Goal: Task Accomplishment & Management: Manage account settings

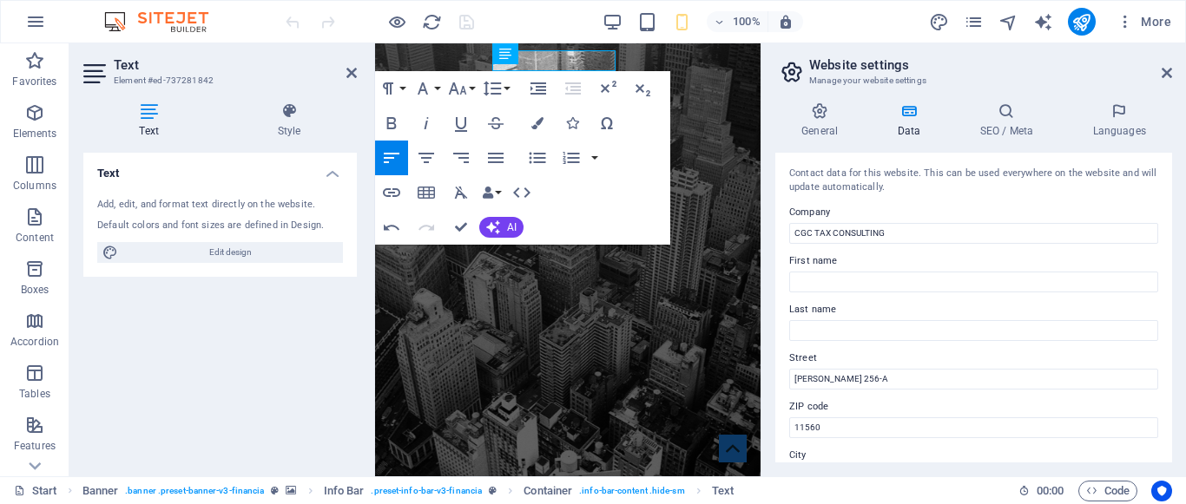
click at [820, 30] on div "100% More" at bounding box center [730, 22] width 896 height 28
click at [351, 75] on icon at bounding box center [351, 73] width 10 height 14
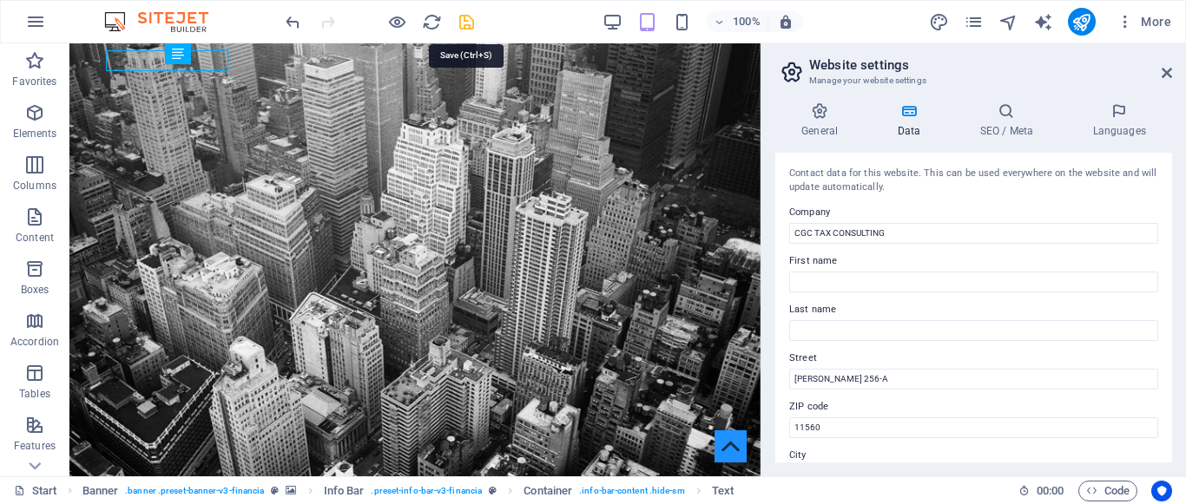
click at [466, 18] on icon "save" at bounding box center [467, 22] width 20 height 20
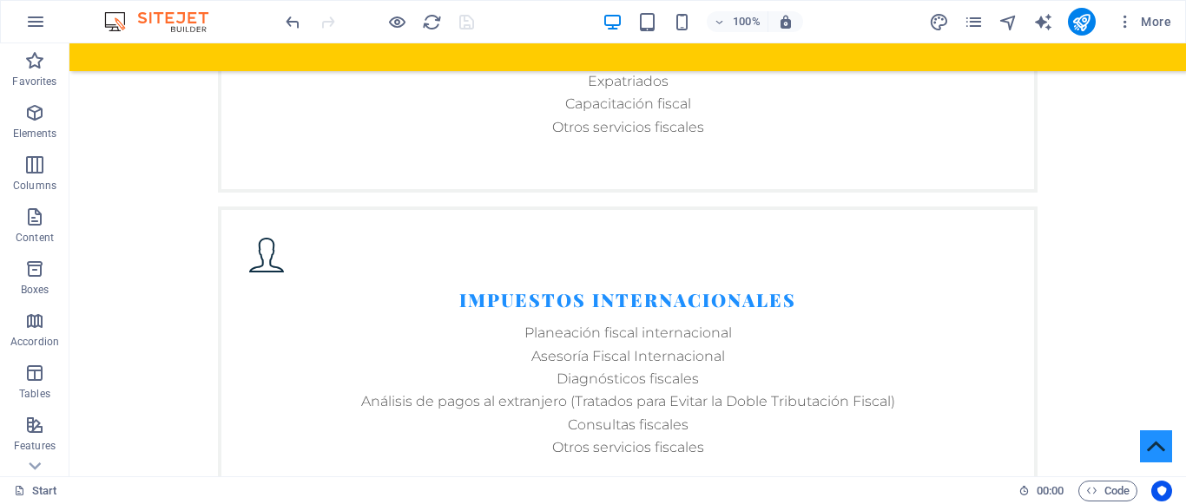
scroll to position [3198, 0]
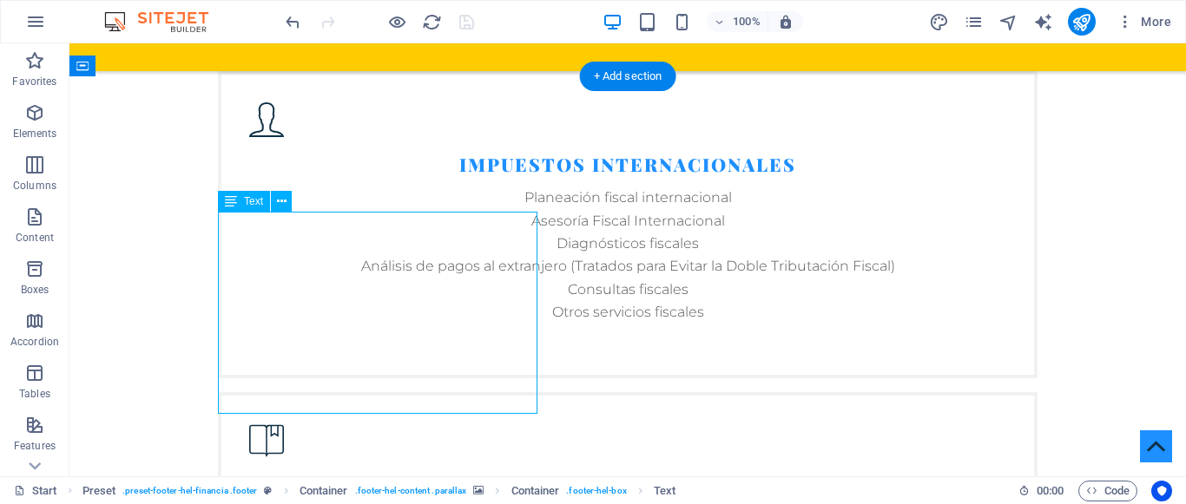
scroll to position [3166, 0]
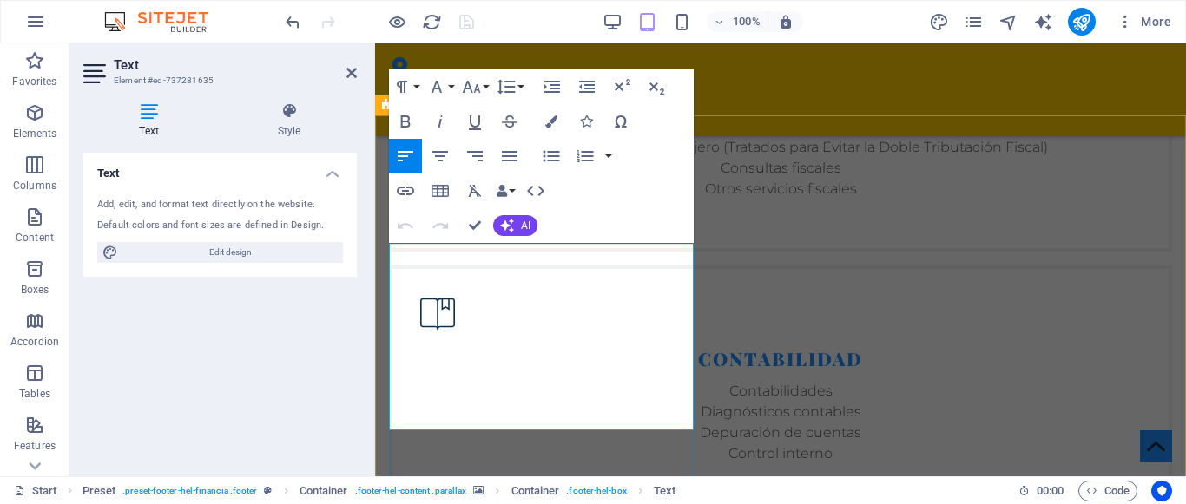
scroll to position [3994, 0]
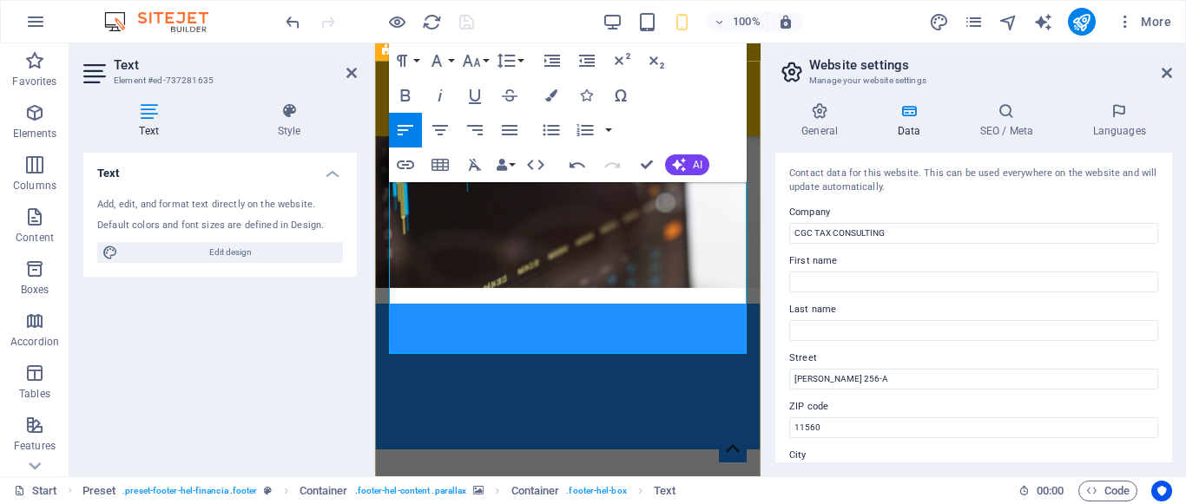
click at [992, 64] on h2 "Website settings" at bounding box center [990, 65] width 363 height 16
click at [355, 73] on icon at bounding box center [351, 73] width 10 height 14
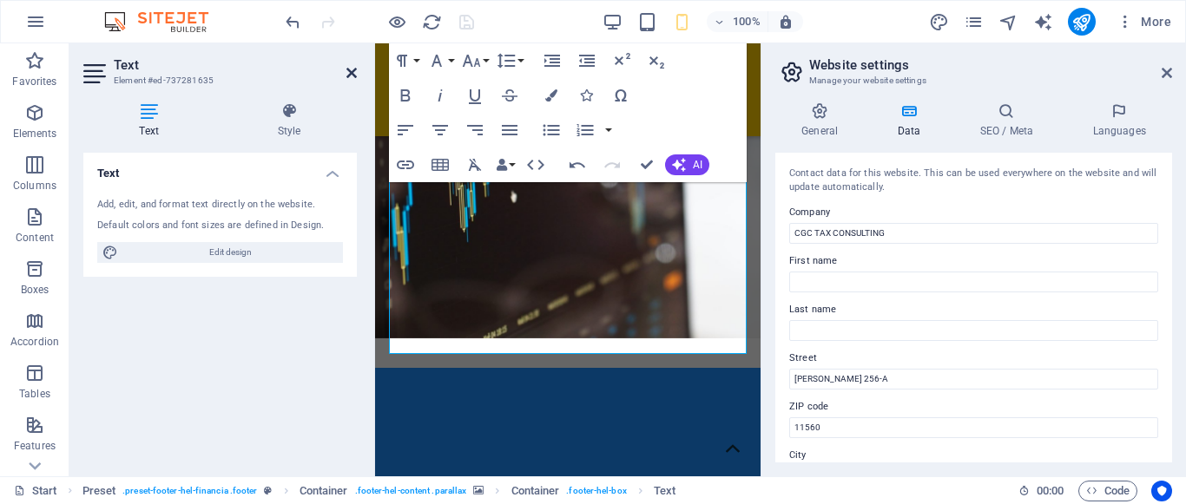
scroll to position [3392, 0]
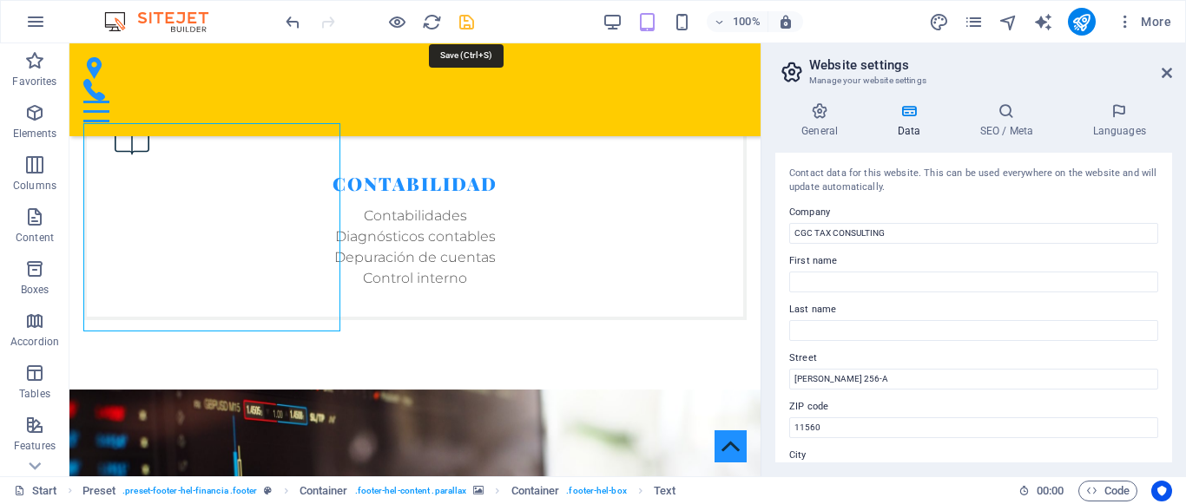
click at [467, 21] on icon "save" at bounding box center [467, 22] width 20 height 20
checkbox input "false"
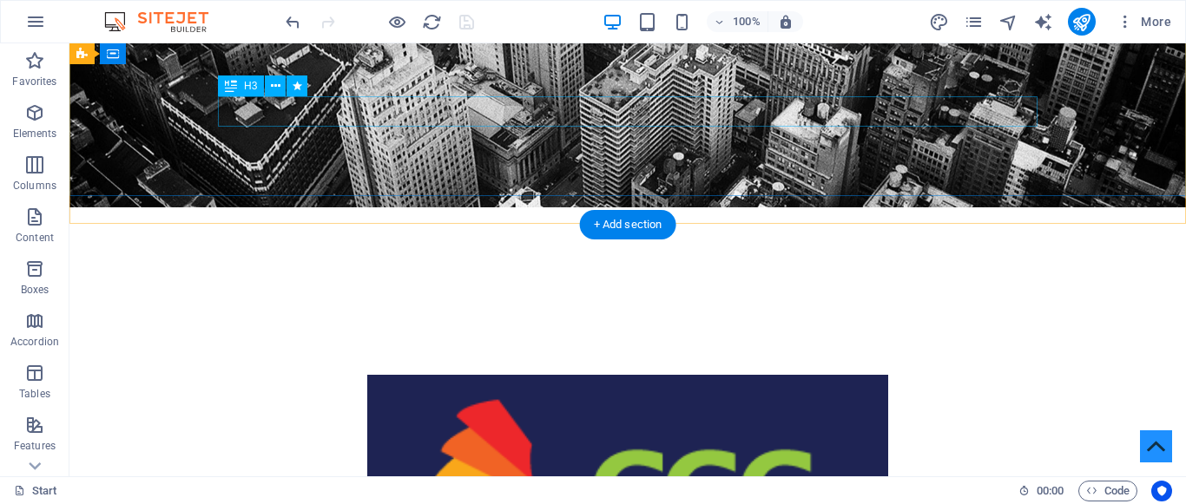
scroll to position [308, 0]
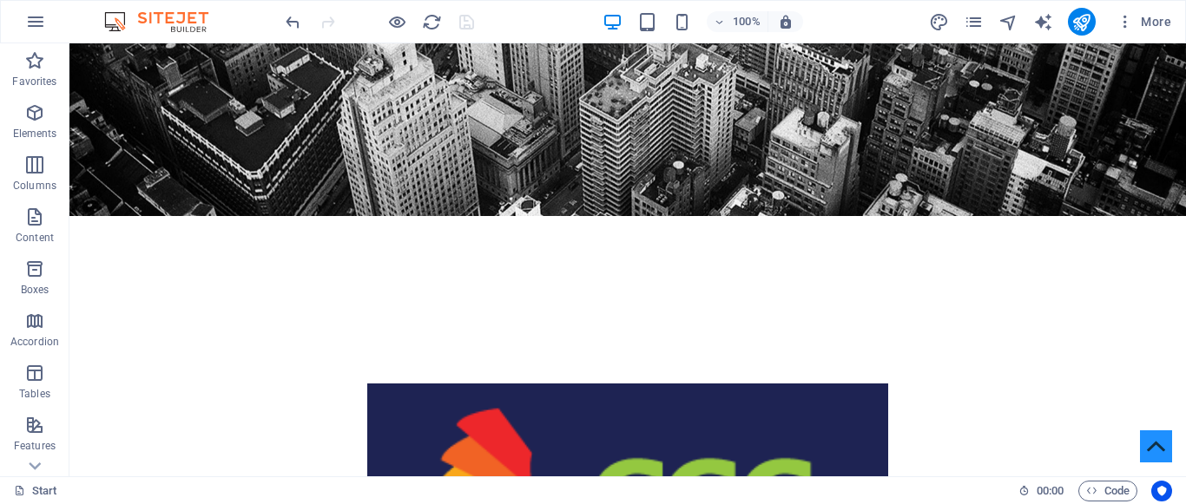
click at [468, 21] on div at bounding box center [379, 22] width 195 height 28
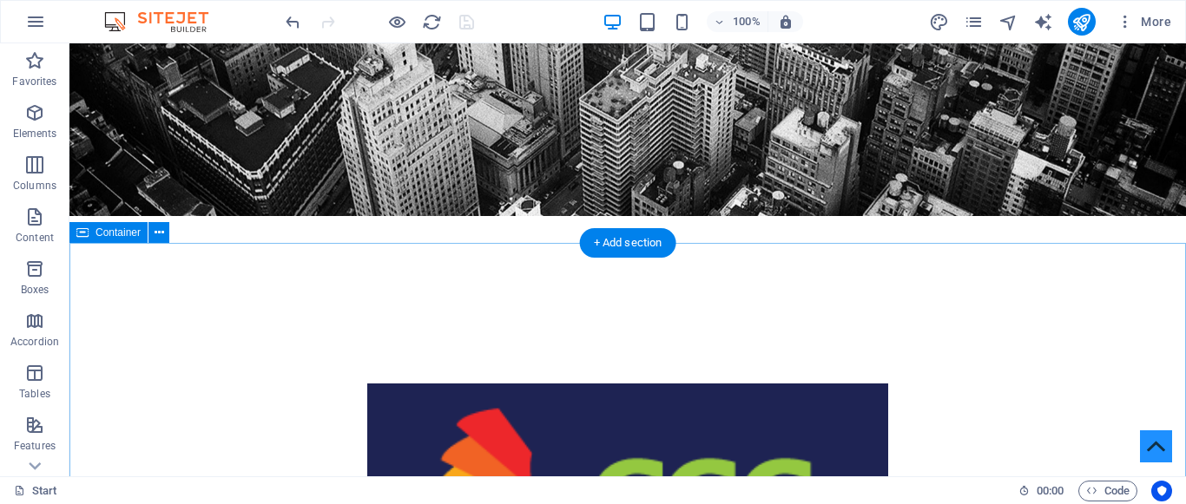
scroll to position [0, 0]
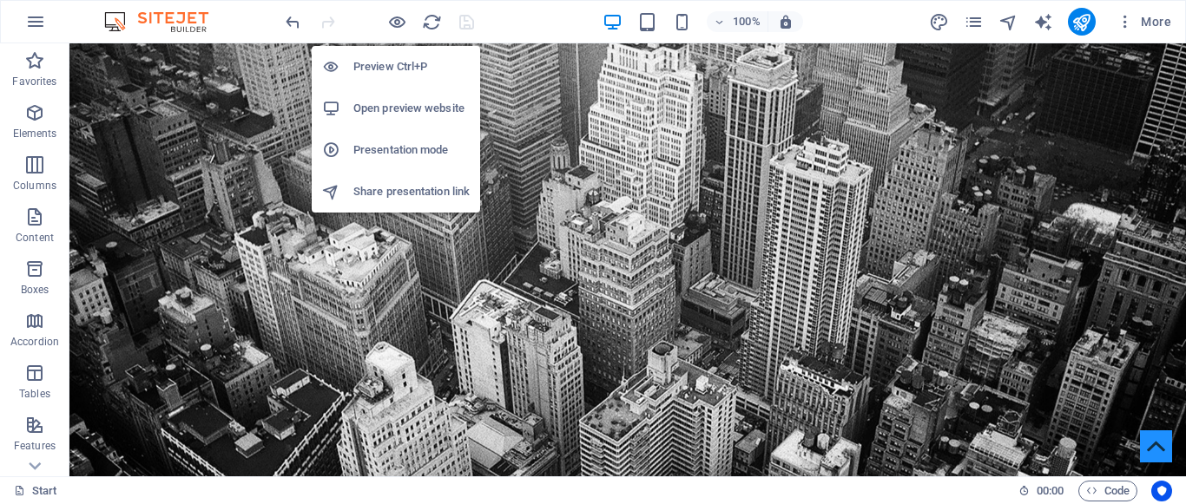
click at [379, 112] on h6 "Open preview website" at bounding box center [411, 108] width 116 height 21
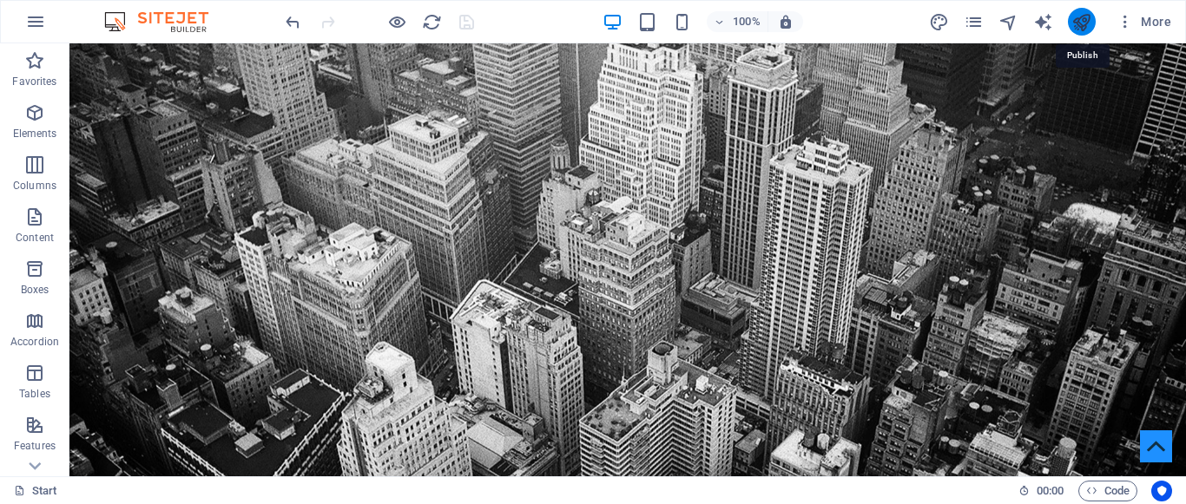
click at [1076, 28] on icon "publish" at bounding box center [1081, 22] width 20 height 20
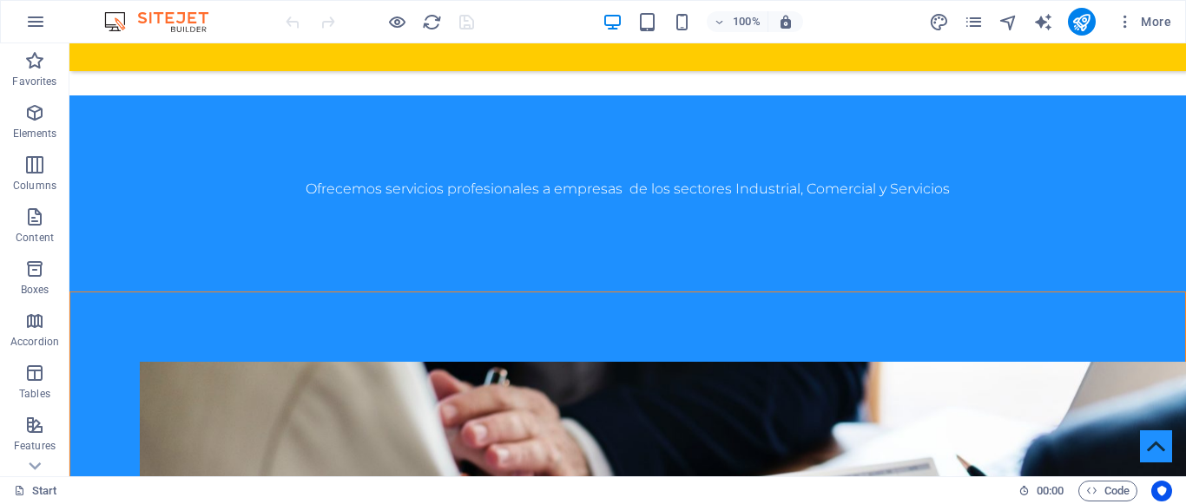
scroll to position [1692, 0]
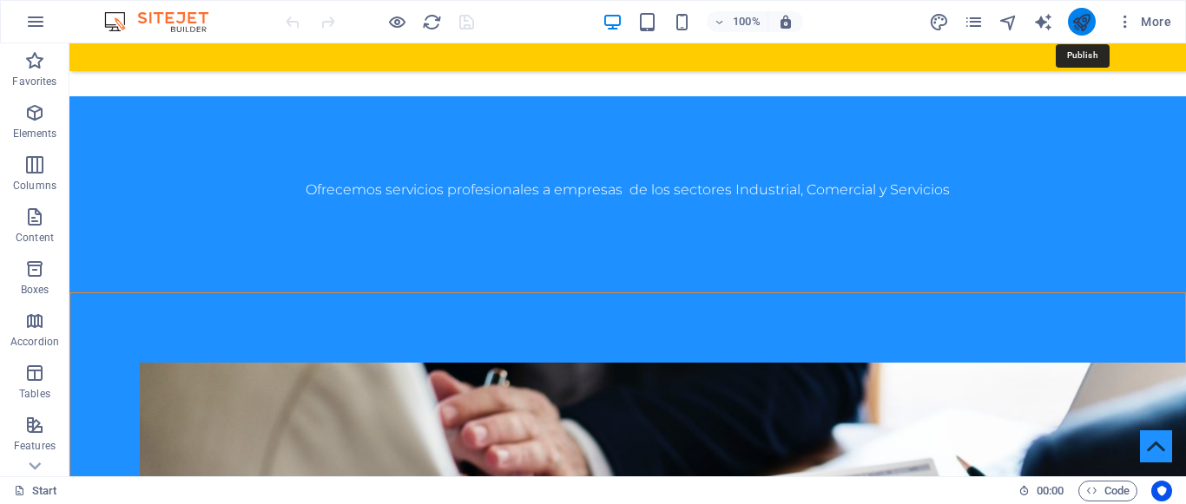
click at [1079, 23] on icon "publish" at bounding box center [1081, 22] width 20 height 20
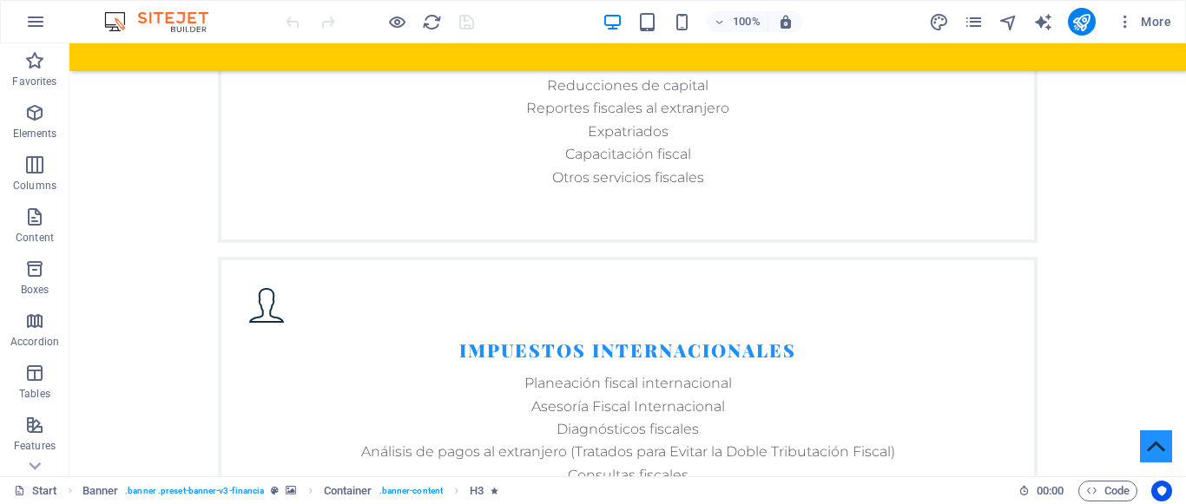
scroll to position [3280, 0]
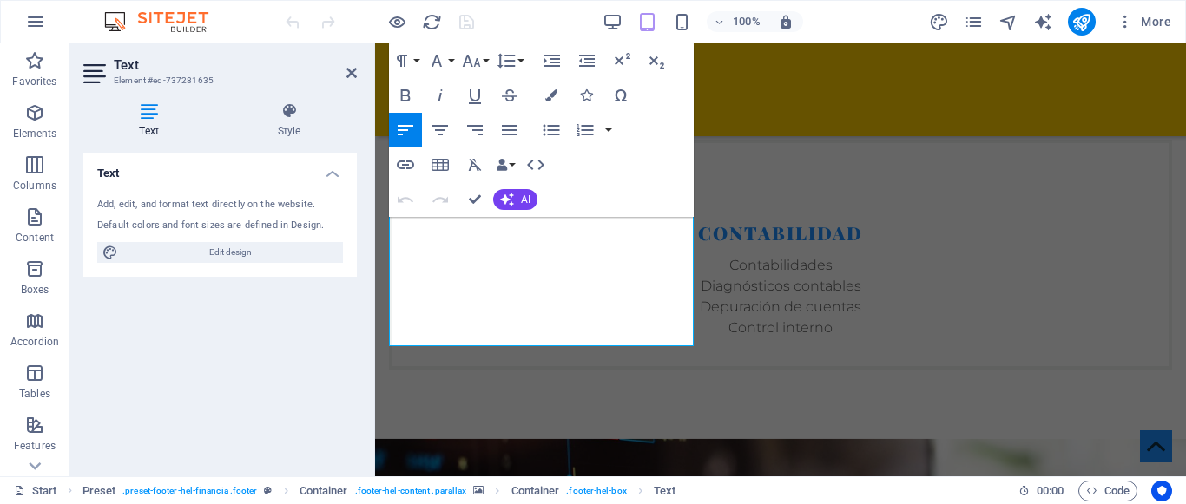
scroll to position [3286, 0]
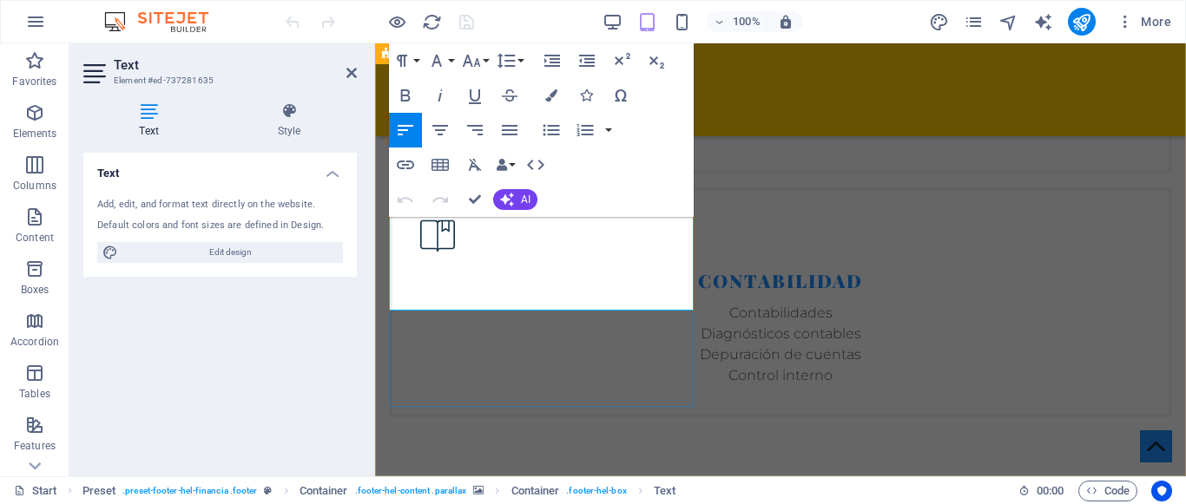
click at [353, 77] on icon at bounding box center [351, 73] width 10 height 14
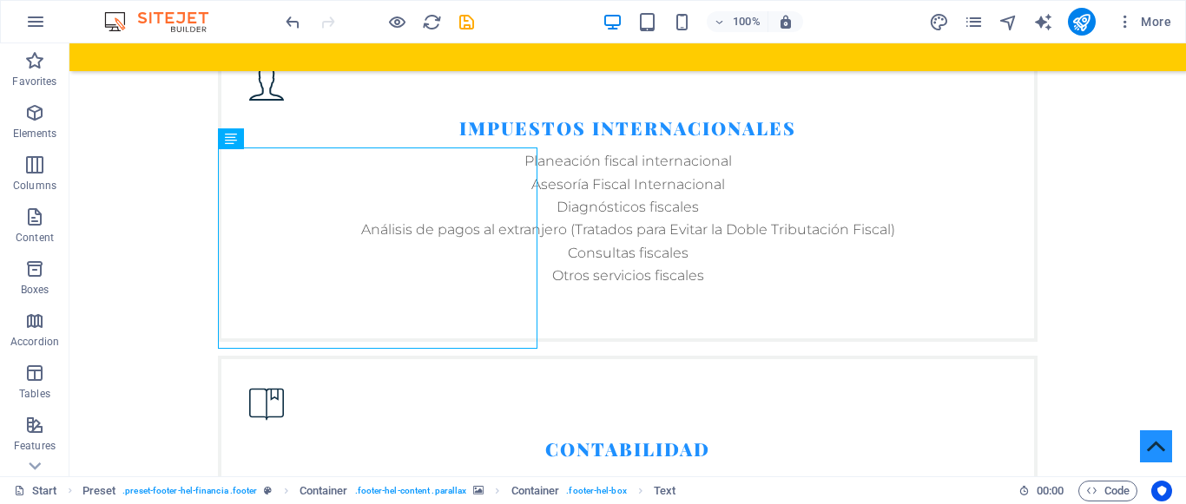
scroll to position [3256, 0]
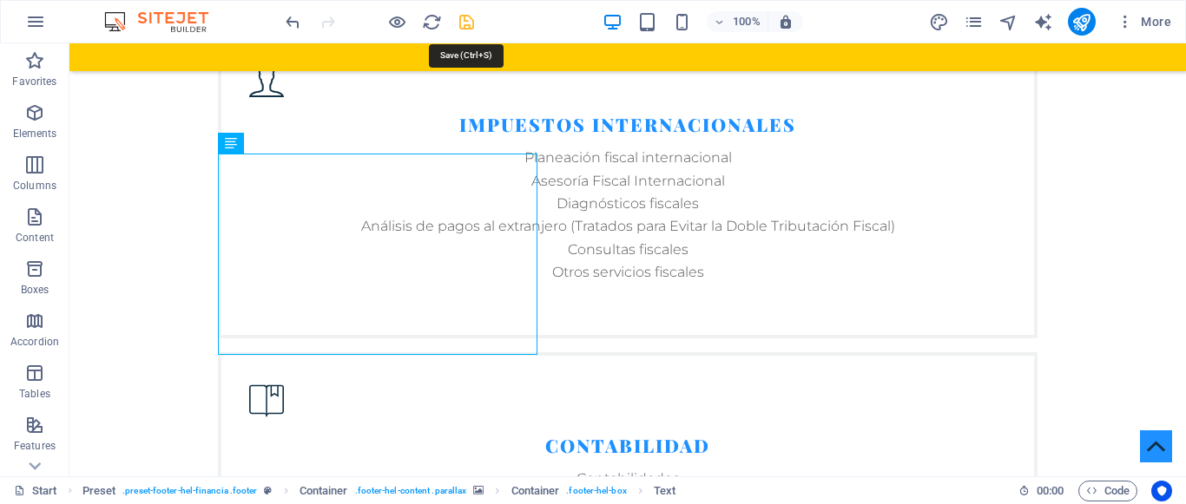
click at [467, 16] on icon "save" at bounding box center [467, 22] width 20 height 20
checkbox input "false"
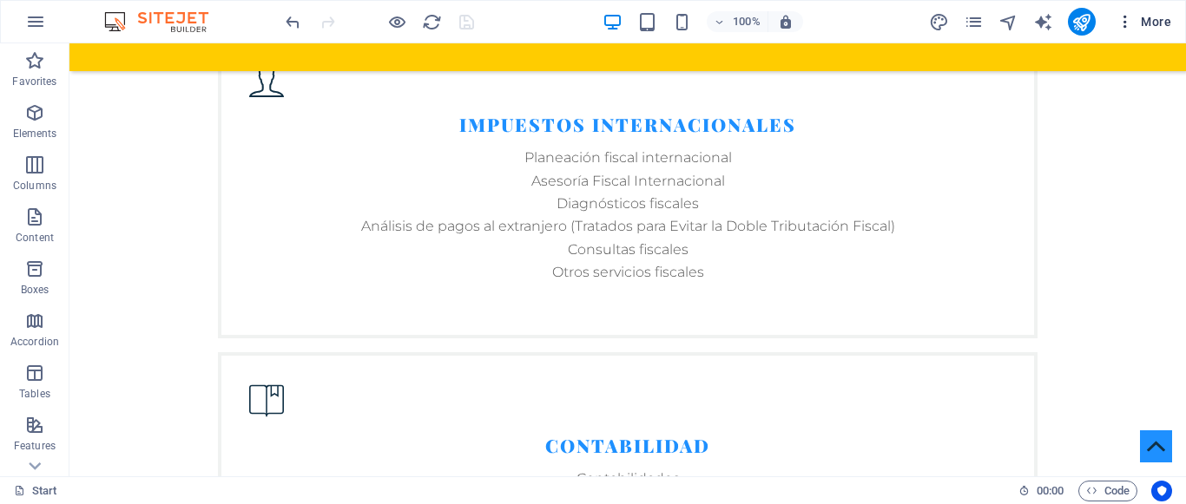
click at [1127, 25] on icon "button" at bounding box center [1125, 21] width 17 height 17
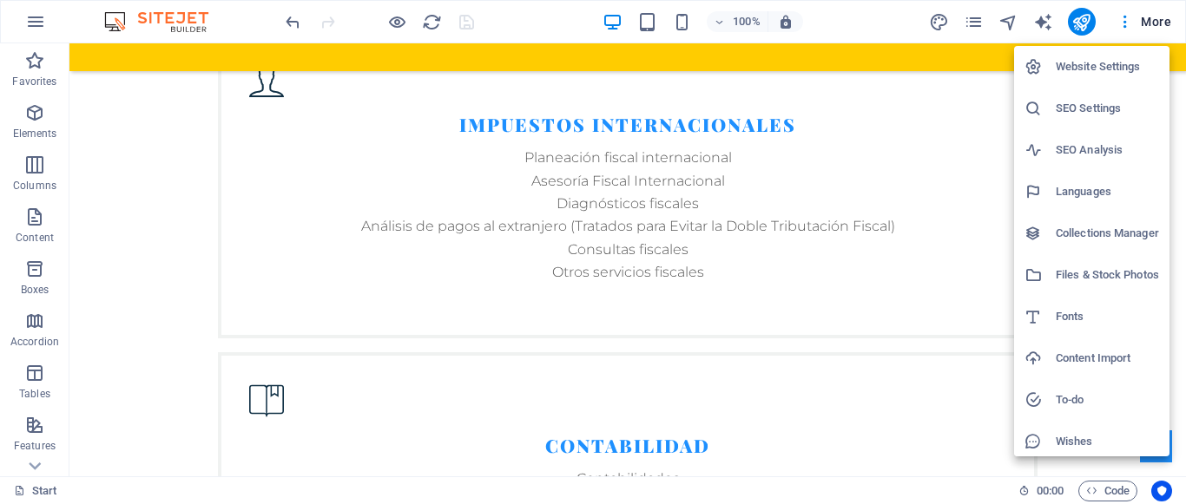
click at [1079, 19] on div at bounding box center [593, 252] width 1186 height 504
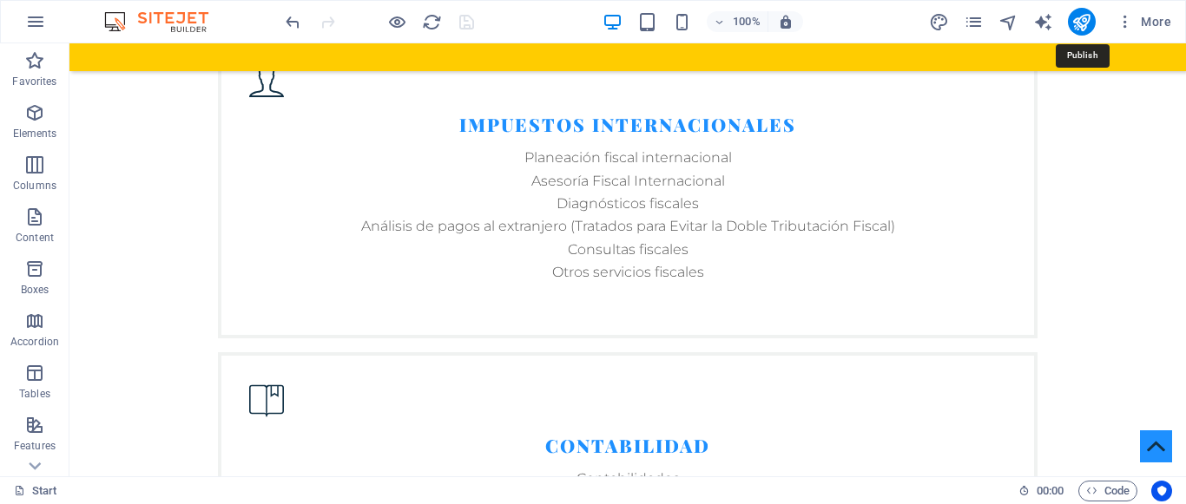
click at [1079, 19] on icon "publish" at bounding box center [1081, 22] width 20 height 20
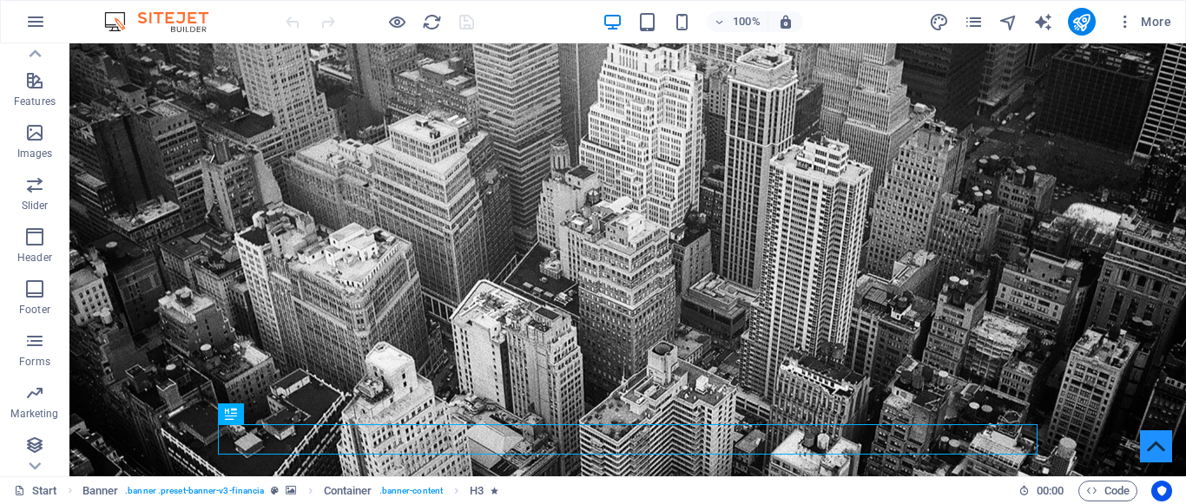
scroll to position [348, 0]
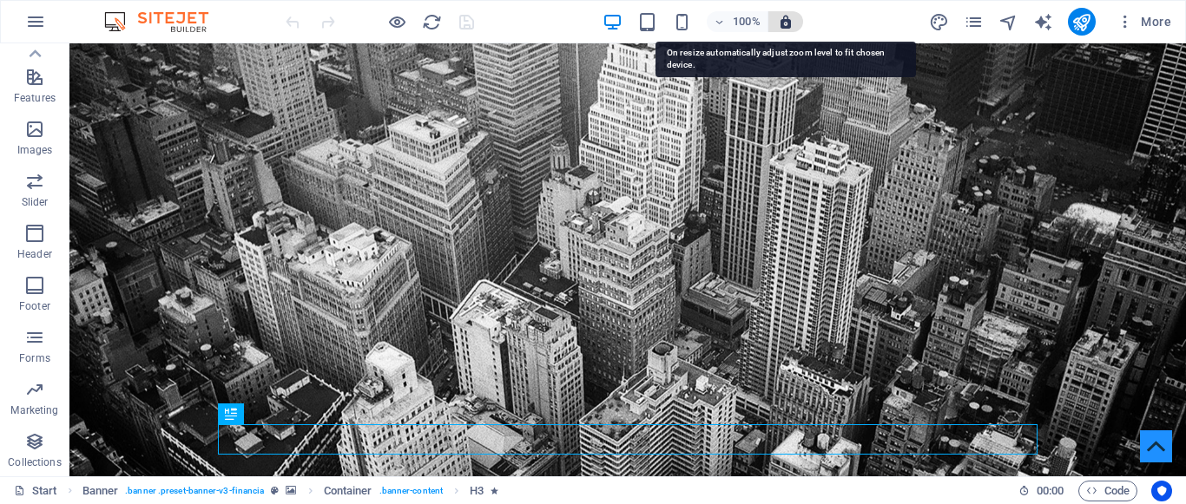
click at [786, 22] on icon "button" at bounding box center [786, 22] width 16 height 16
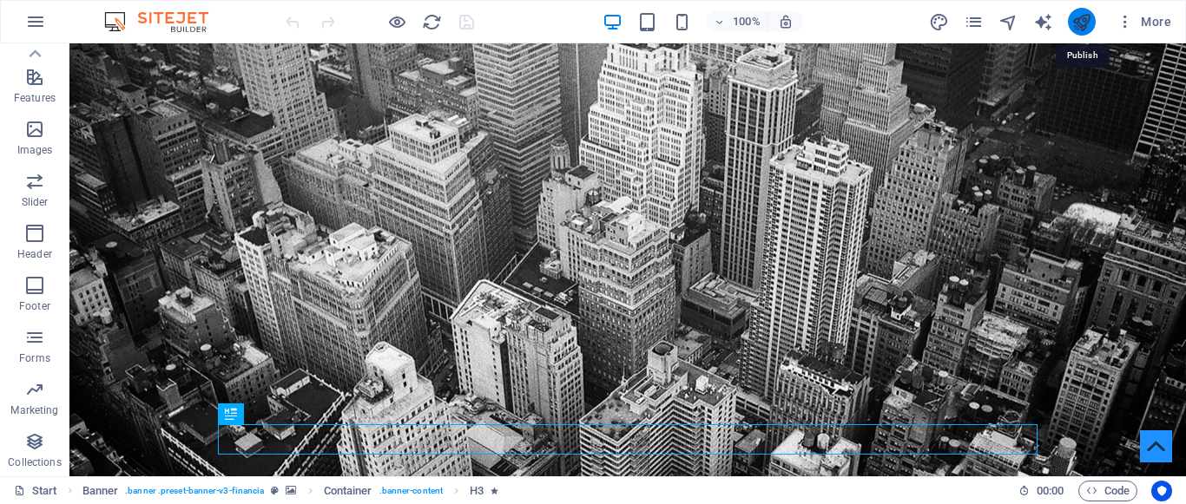
click at [1076, 13] on icon "publish" at bounding box center [1081, 22] width 20 height 20
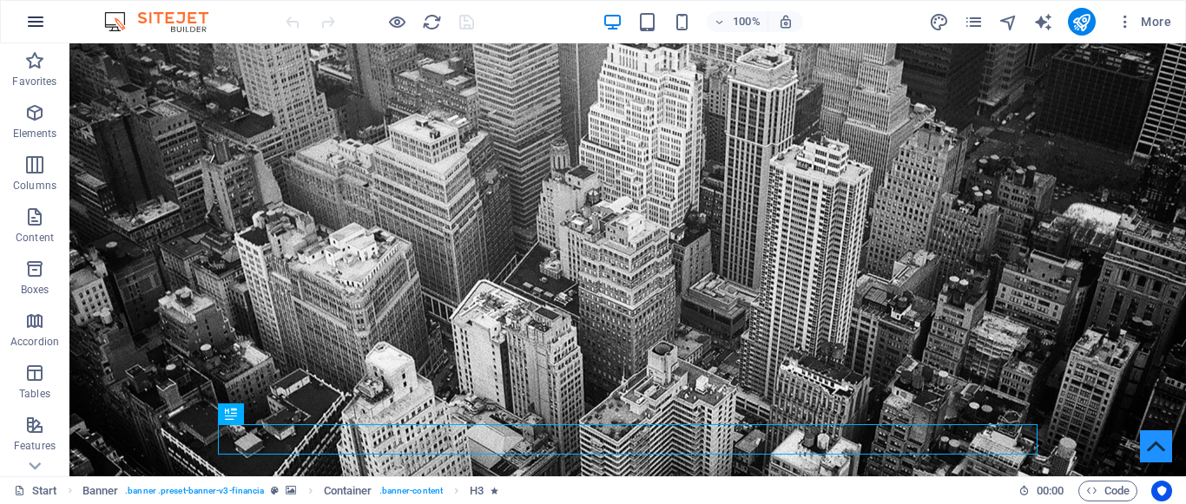
click at [39, 18] on icon "button" at bounding box center [35, 21] width 21 height 21
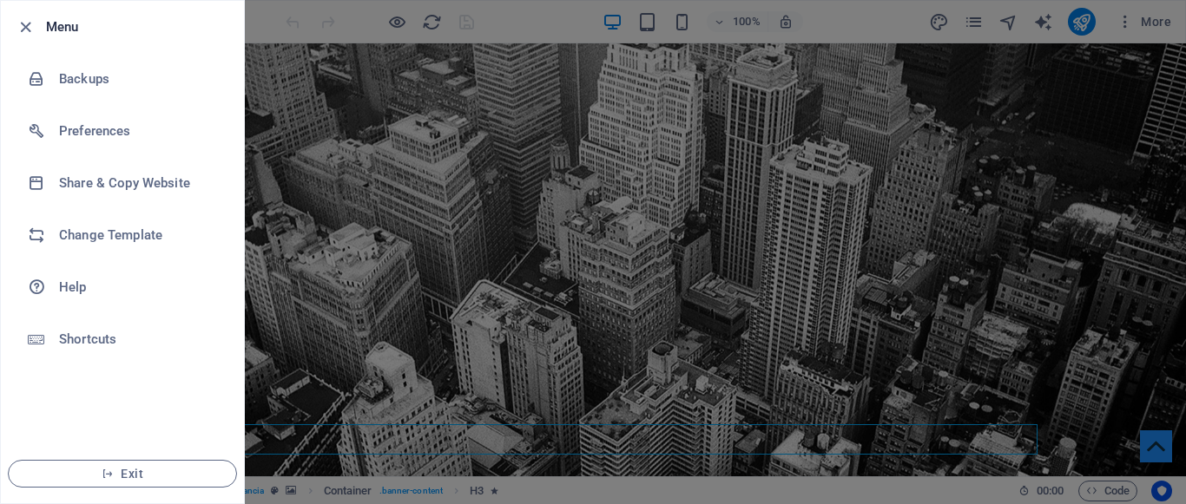
click at [431, 110] on div at bounding box center [593, 252] width 1186 height 504
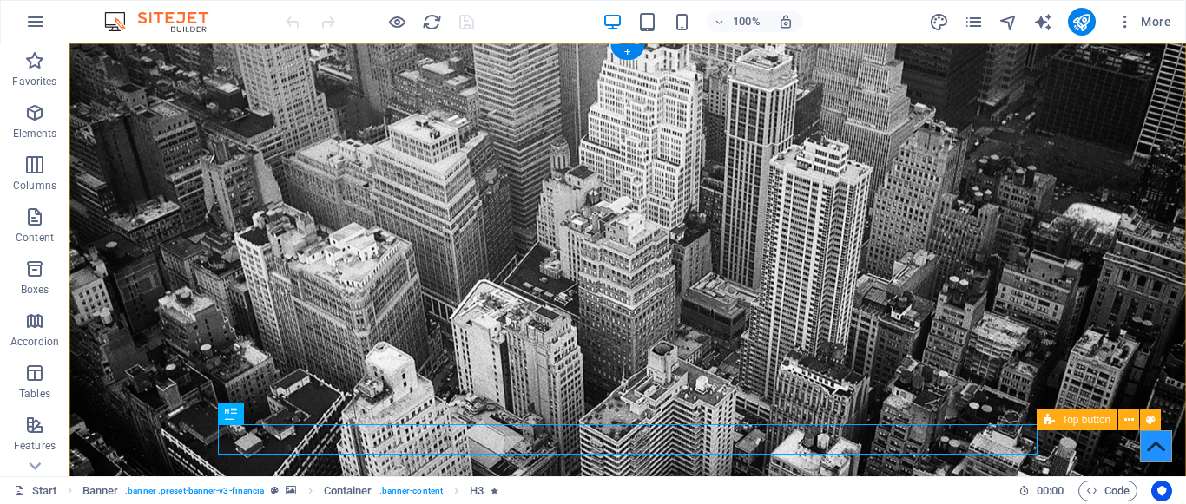
click at [1159, 445] on figure at bounding box center [1156, 447] width 32 height 32
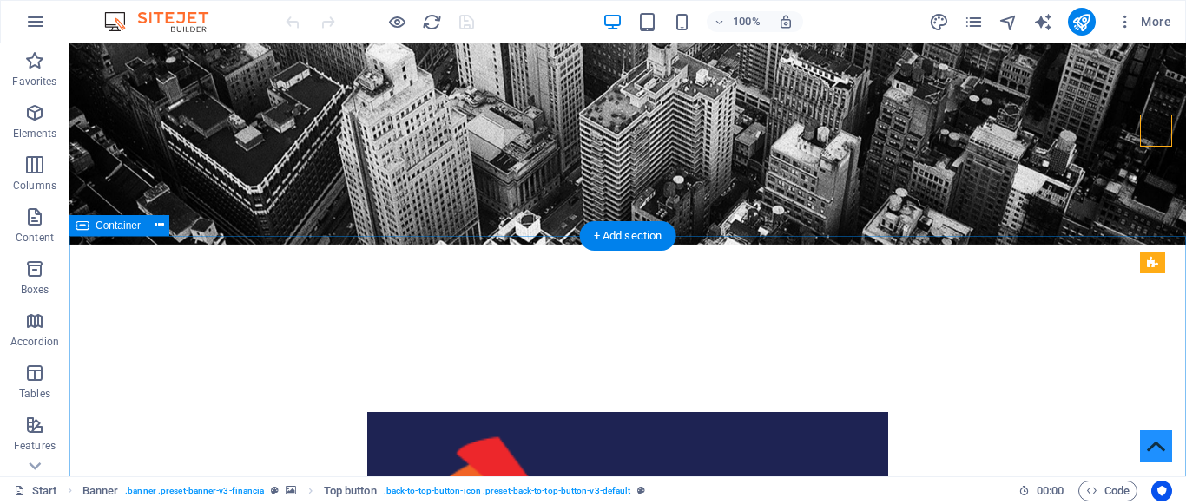
scroll to position [317, 0]
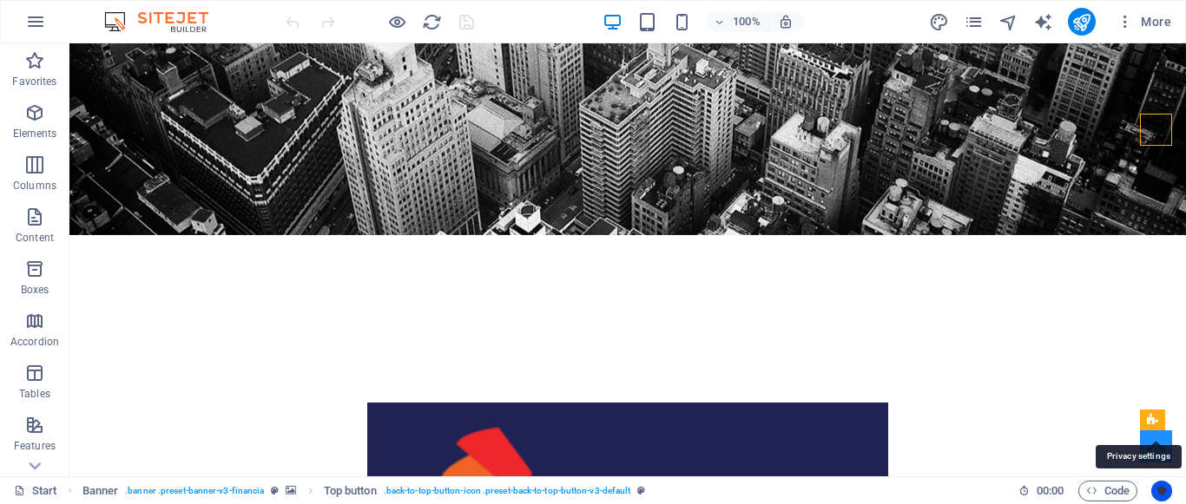
click at [1164, 491] on icon "Usercentrics" at bounding box center [1162, 491] width 12 height 12
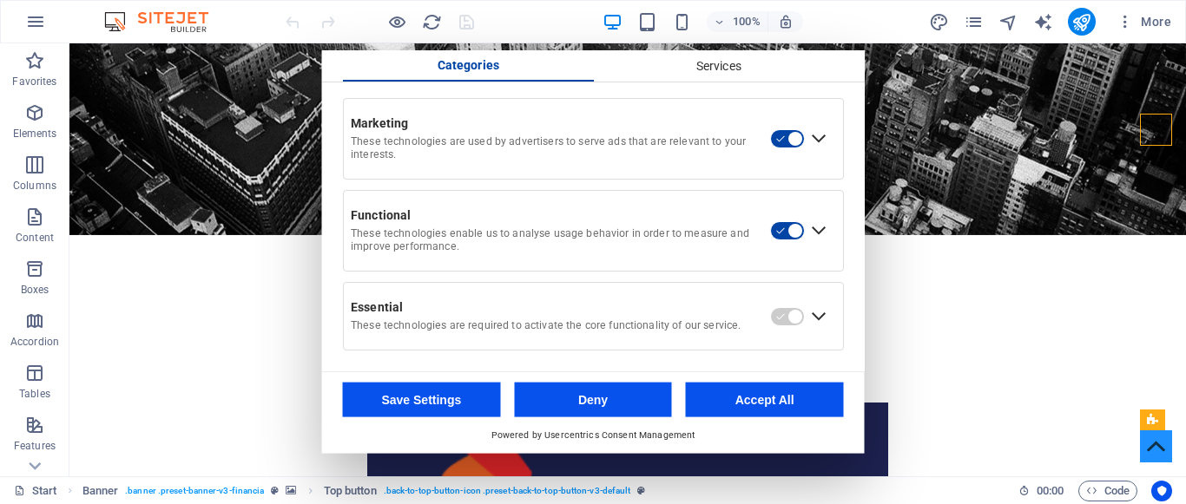
scroll to position [0, 0]
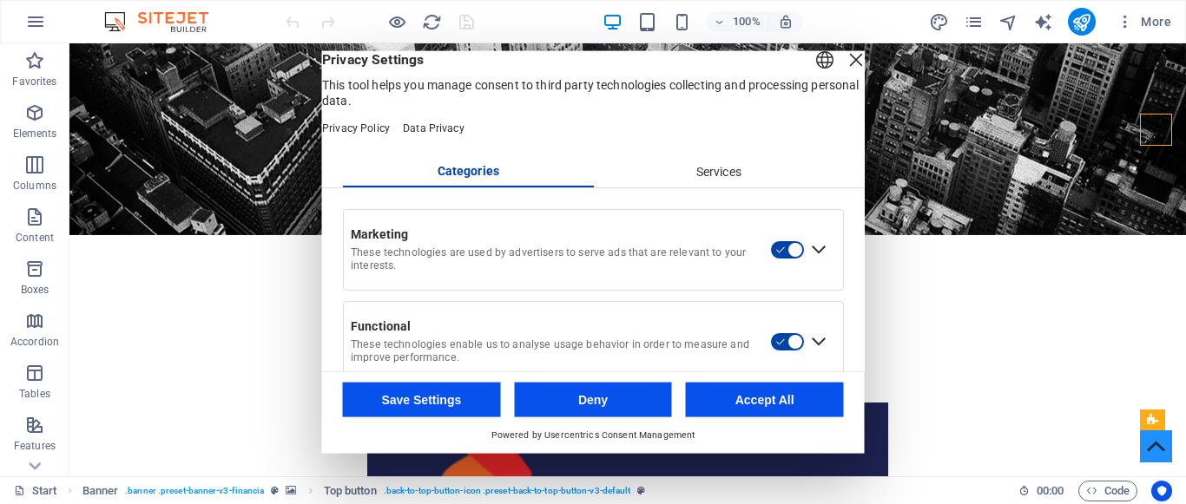
click at [844, 71] on div "Close Layer" at bounding box center [856, 59] width 24 height 24
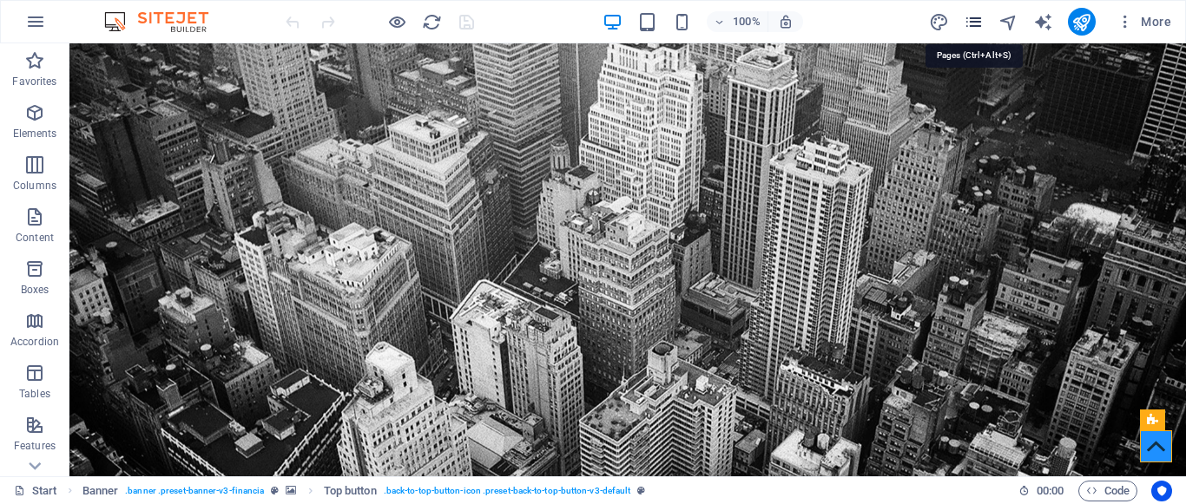
click at [977, 22] on icon "pages" at bounding box center [974, 22] width 20 height 20
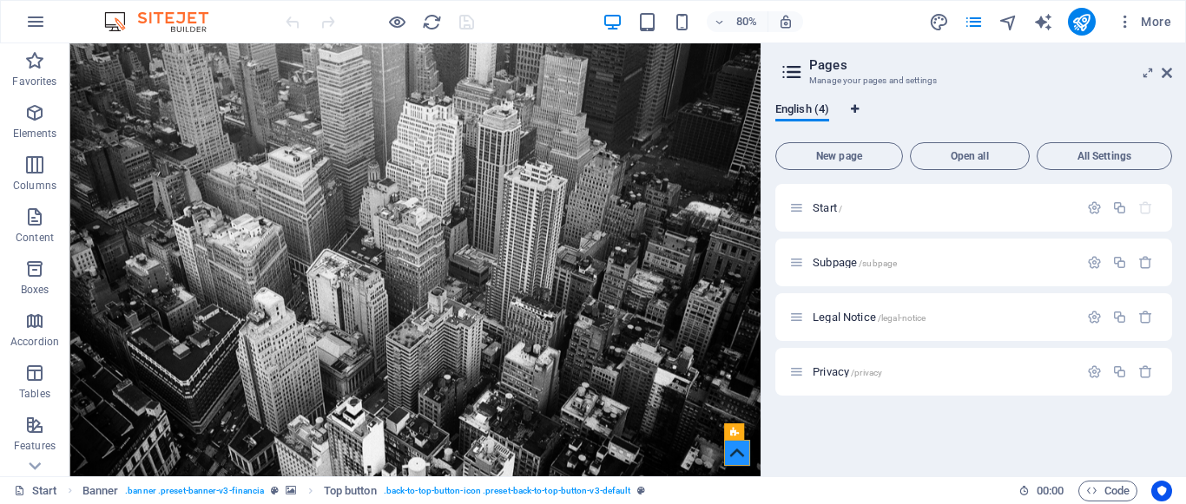
click at [857, 115] on span "Language Tabs" at bounding box center [855, 111] width 10 height 14
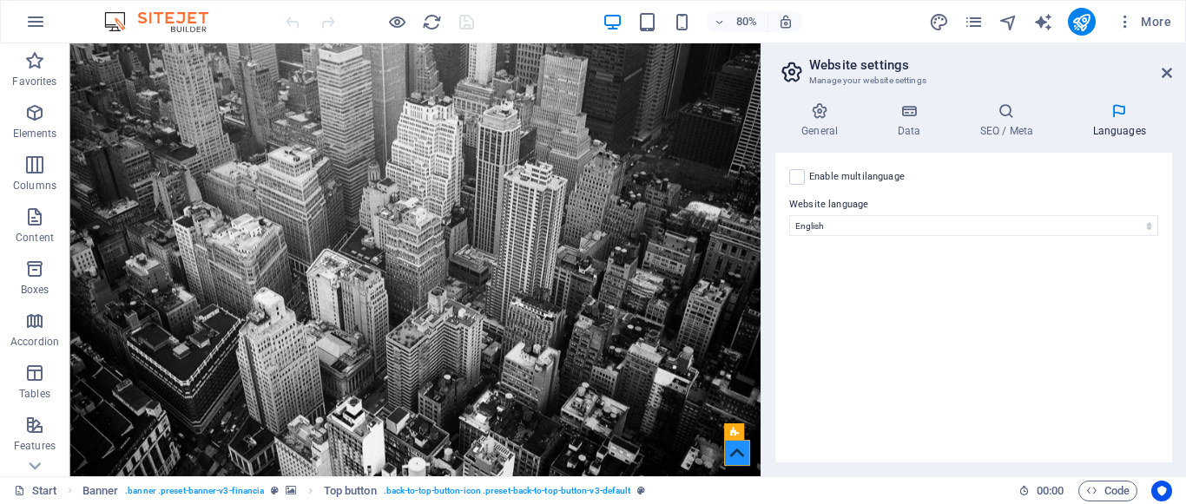
click at [1116, 110] on icon at bounding box center [1119, 110] width 106 height 17
select select "148"
click option "Spanish" at bounding box center [0, 0] width 0 height 0
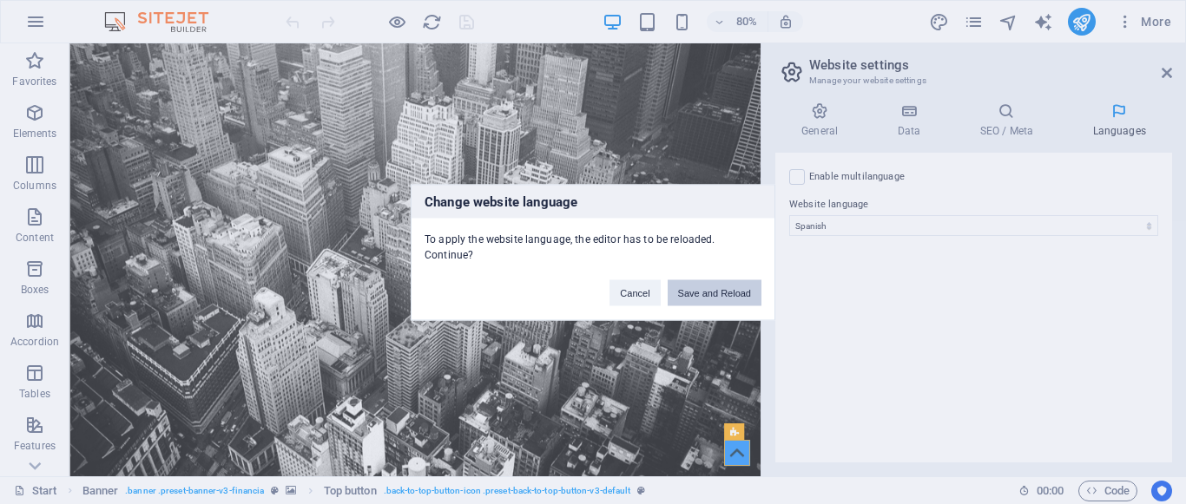
click at [718, 298] on button "Save and Reload" at bounding box center [715, 293] width 94 height 26
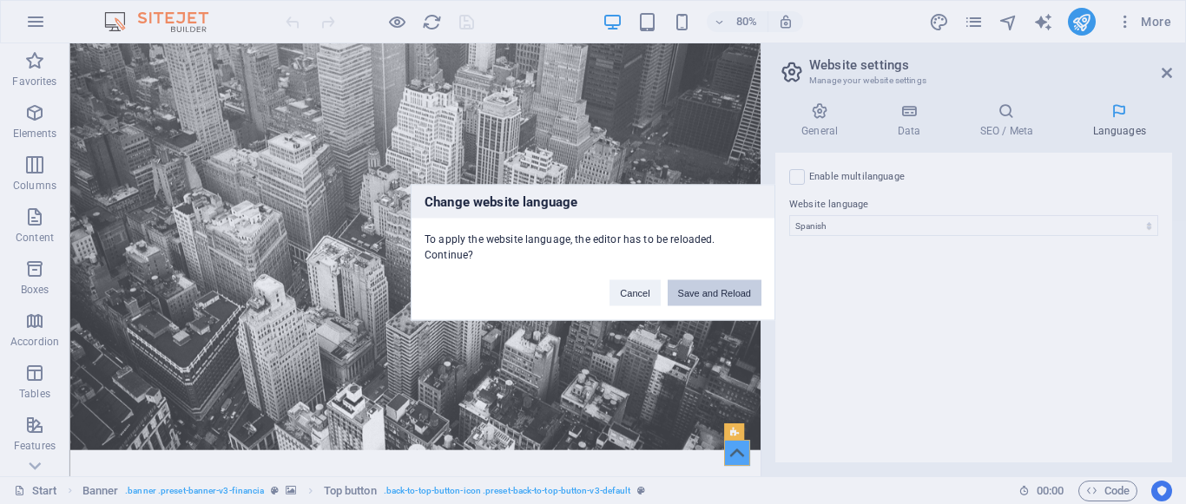
checkbox input "false"
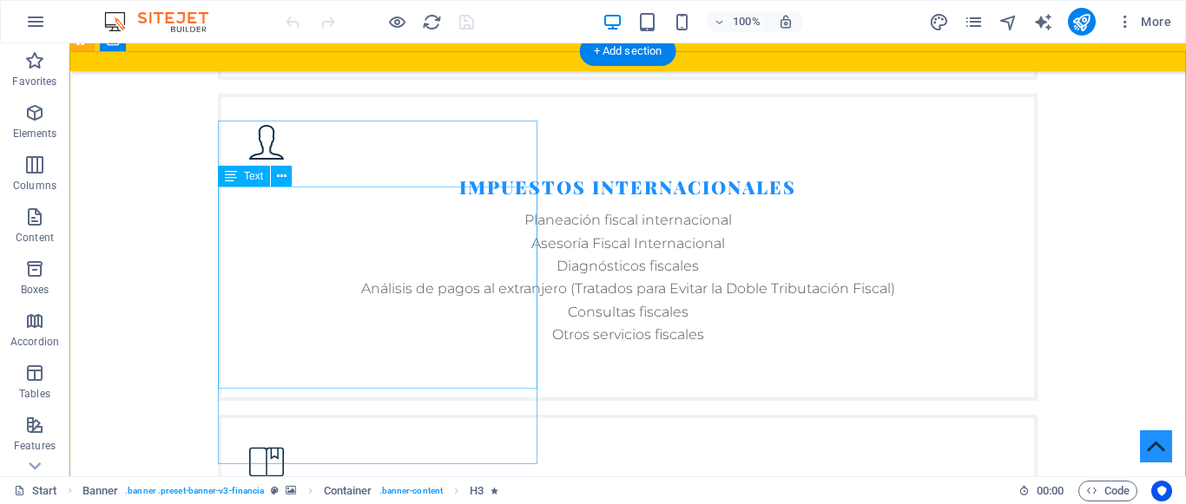
scroll to position [3222, 0]
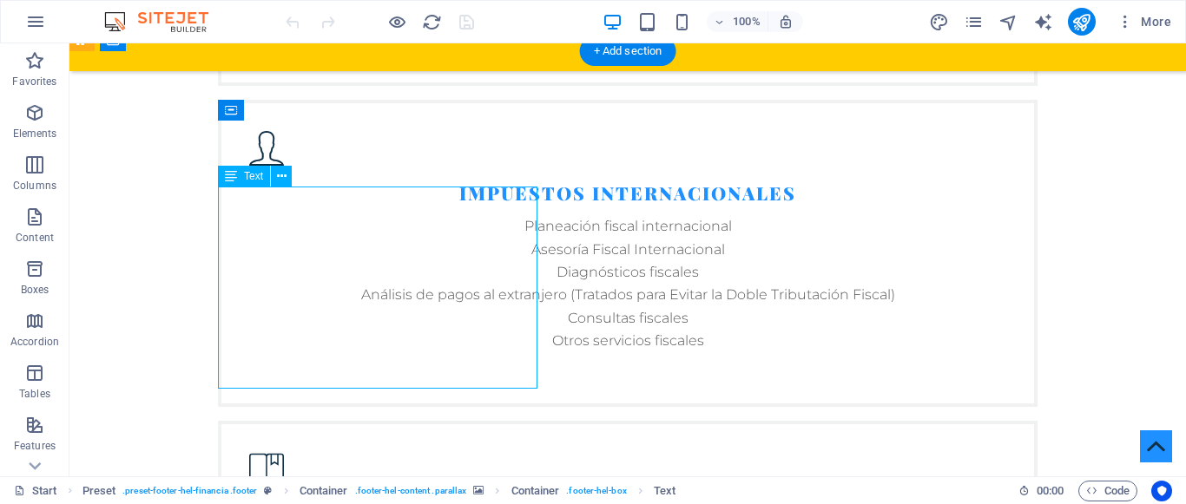
scroll to position [3267, 0]
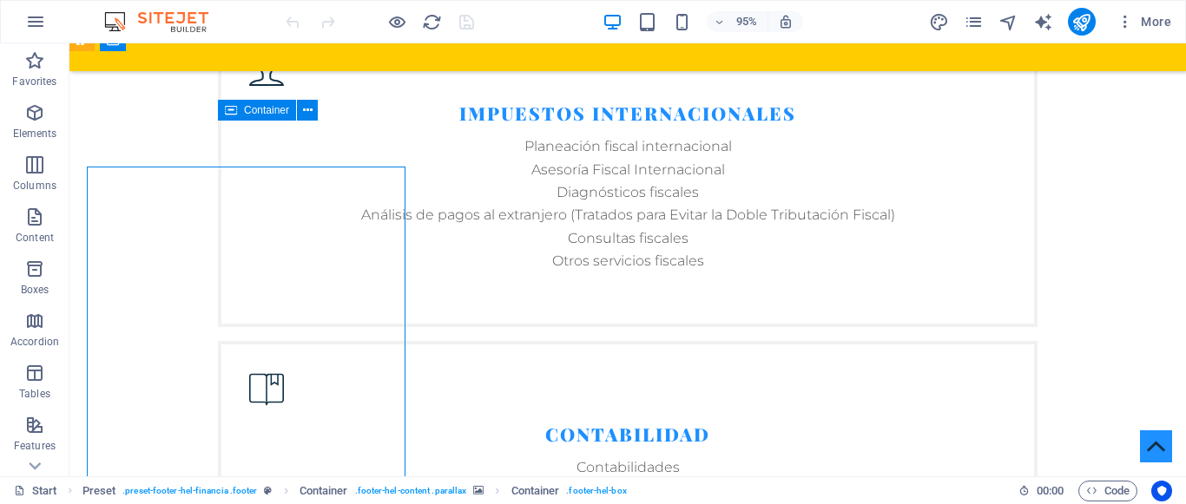
scroll to position [3222, 0]
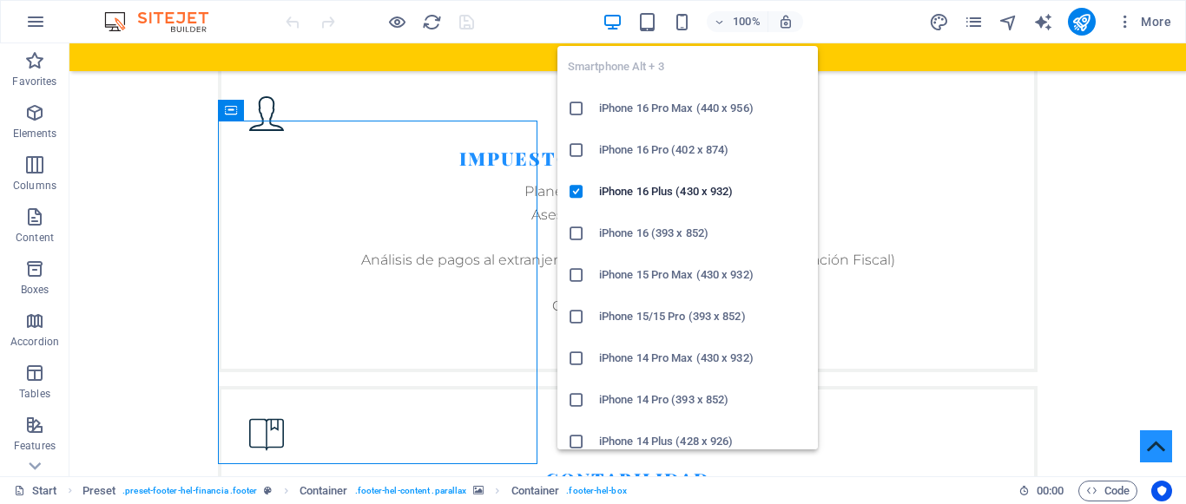
drag, startPoint x: 680, startPoint y: 22, endPoint x: 671, endPoint y: 20, distance: 8.9
click at [671, 20] on div "100%" at bounding box center [703, 22] width 201 height 28
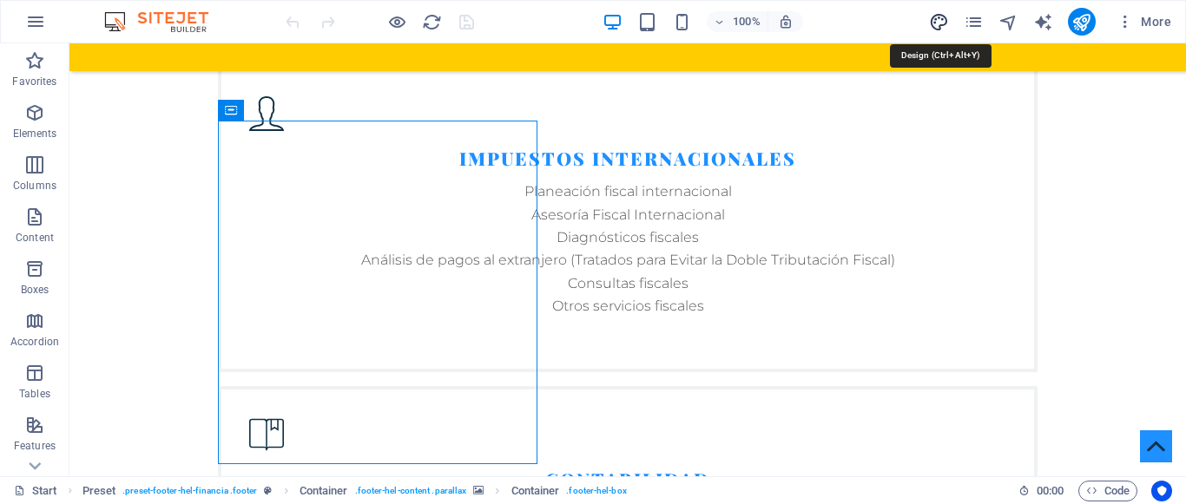
click at [935, 21] on icon "design" at bounding box center [939, 22] width 20 height 20
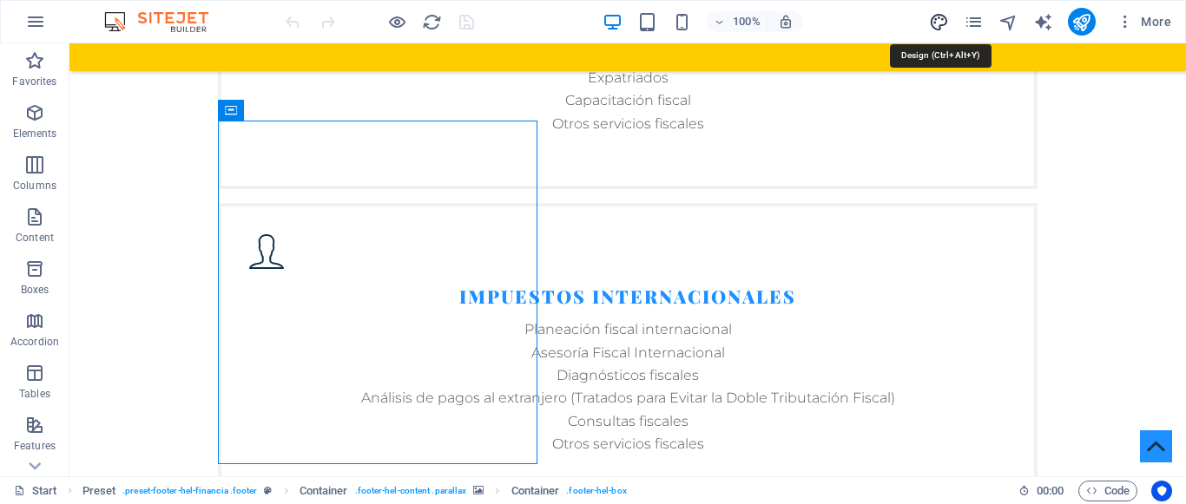
select select "rem"
select select "300"
select select "px"
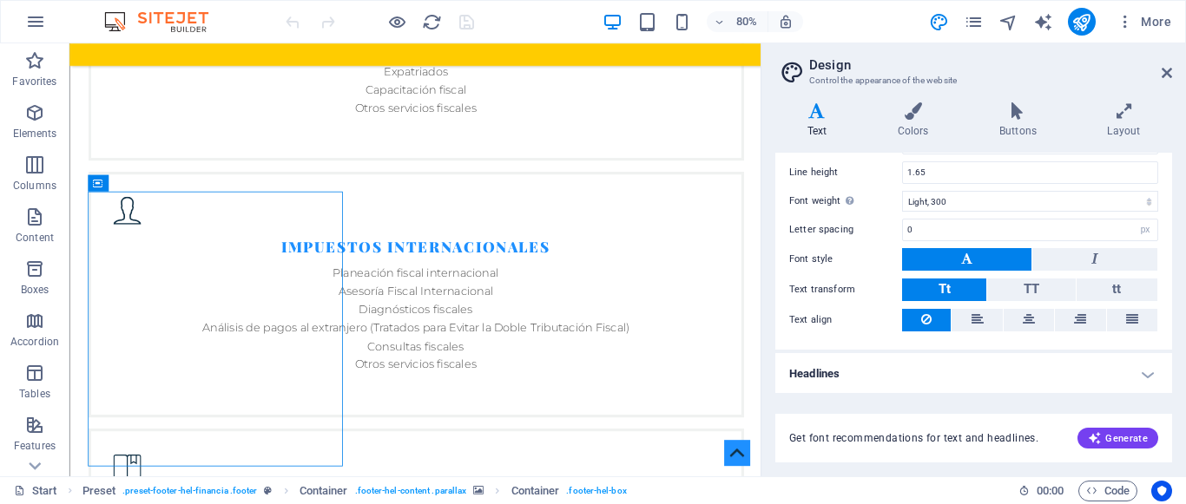
scroll to position [0, 0]
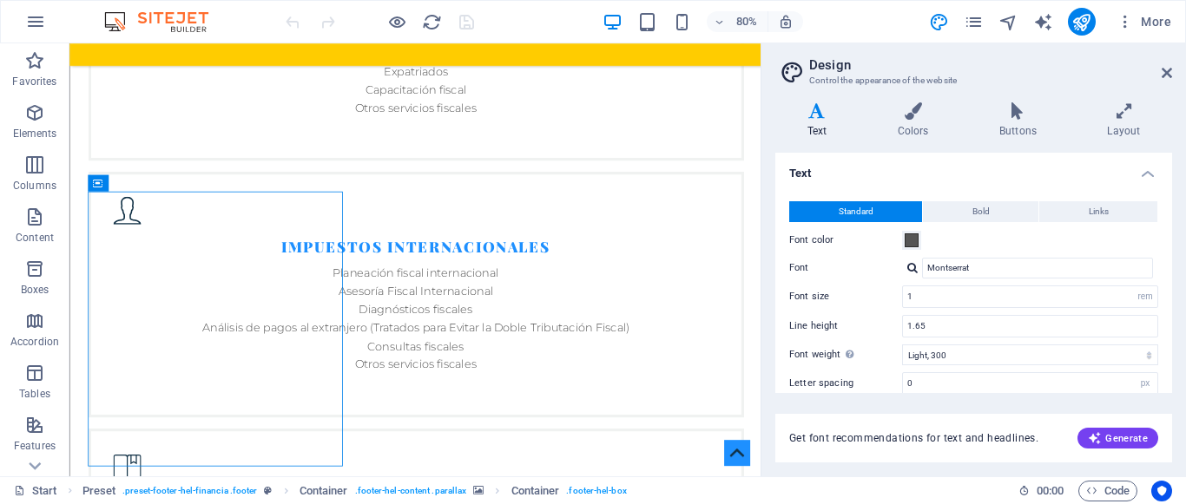
click at [986, 23] on div "More" at bounding box center [1053, 22] width 249 height 28
click at [977, 24] on icon "pages" at bounding box center [974, 22] width 20 height 20
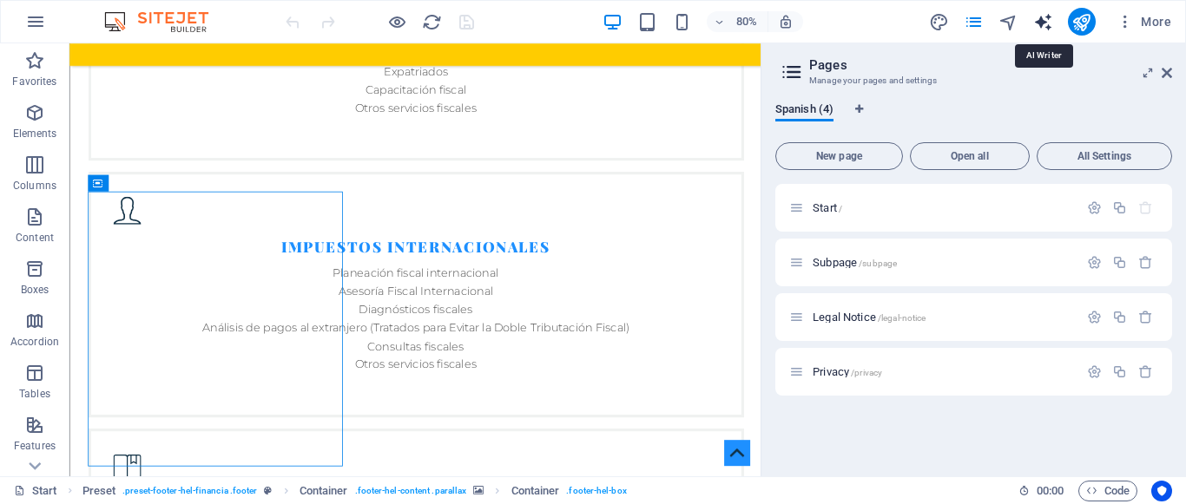
click at [1045, 19] on icon "text_generator" at bounding box center [1043, 22] width 20 height 20
select select "English"
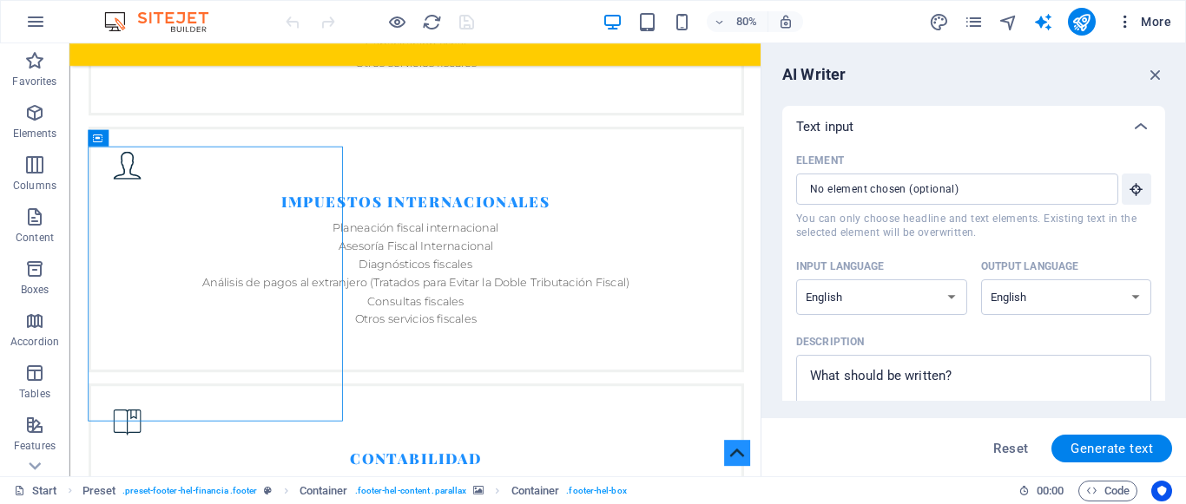
click at [1133, 19] on icon "button" at bounding box center [1125, 21] width 17 height 17
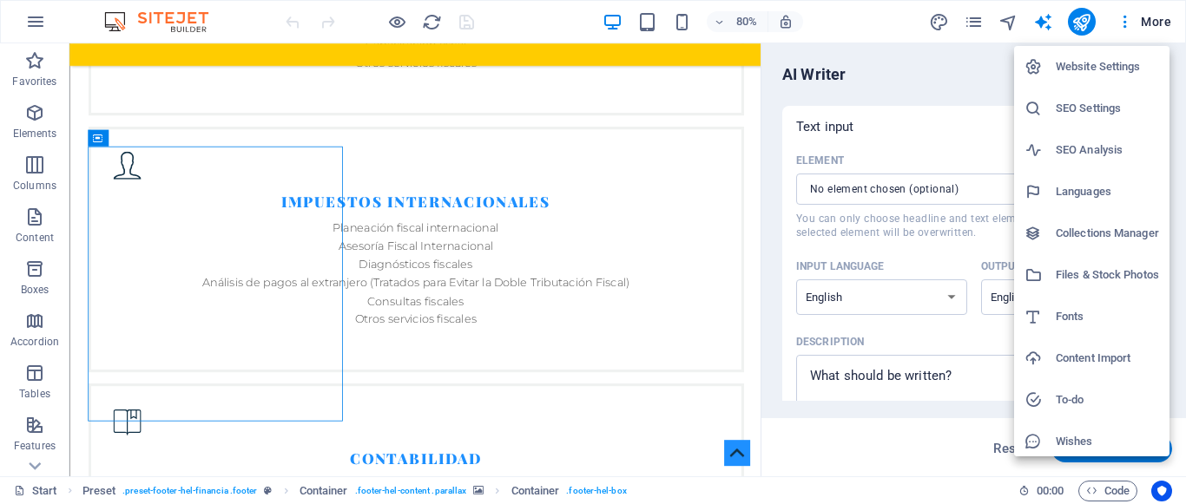
click at [1104, 63] on h6 "Website Settings" at bounding box center [1107, 66] width 103 height 21
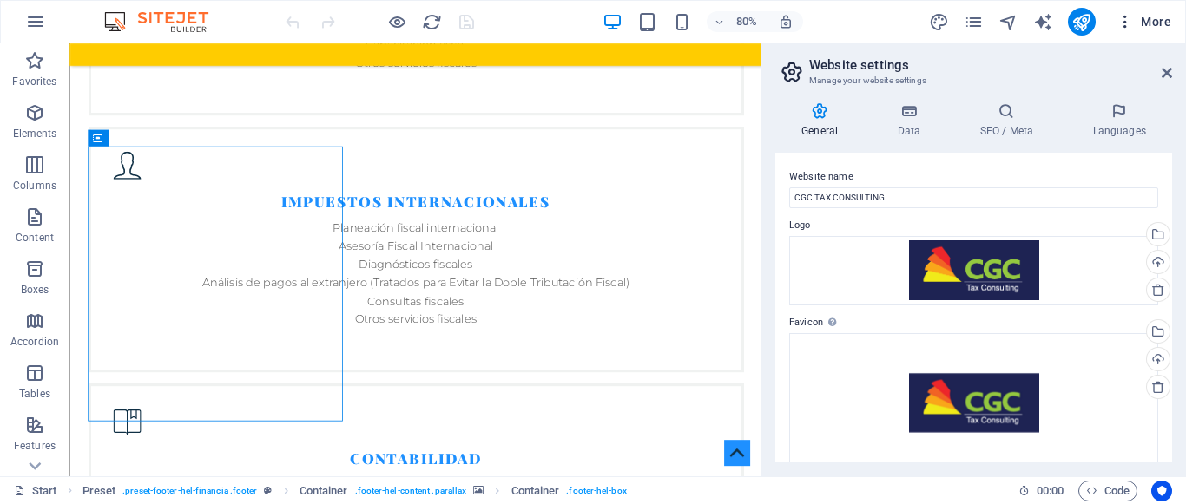
click at [1138, 18] on span "More" at bounding box center [1144, 21] width 55 height 17
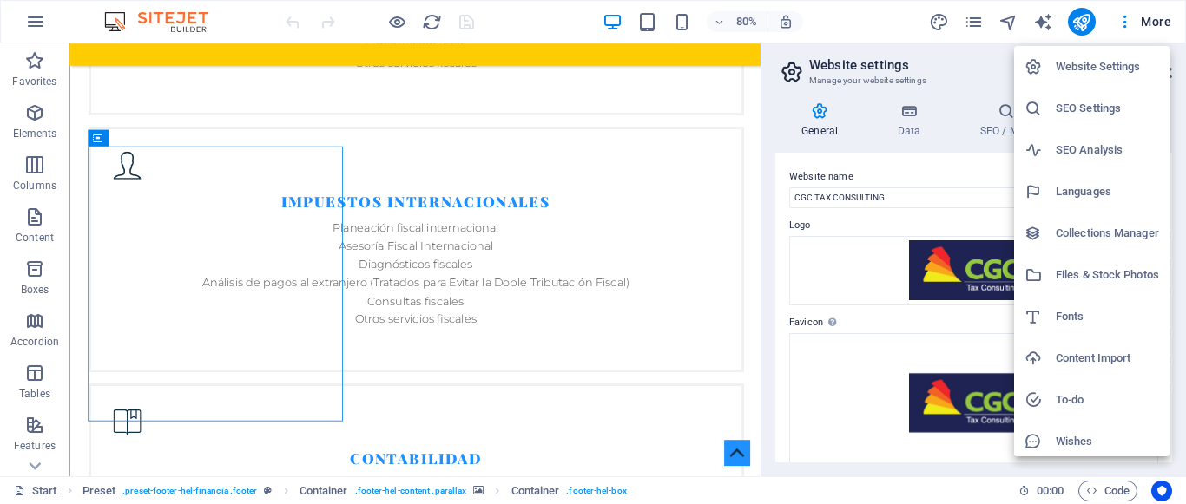
click at [983, 71] on div at bounding box center [593, 252] width 1186 height 504
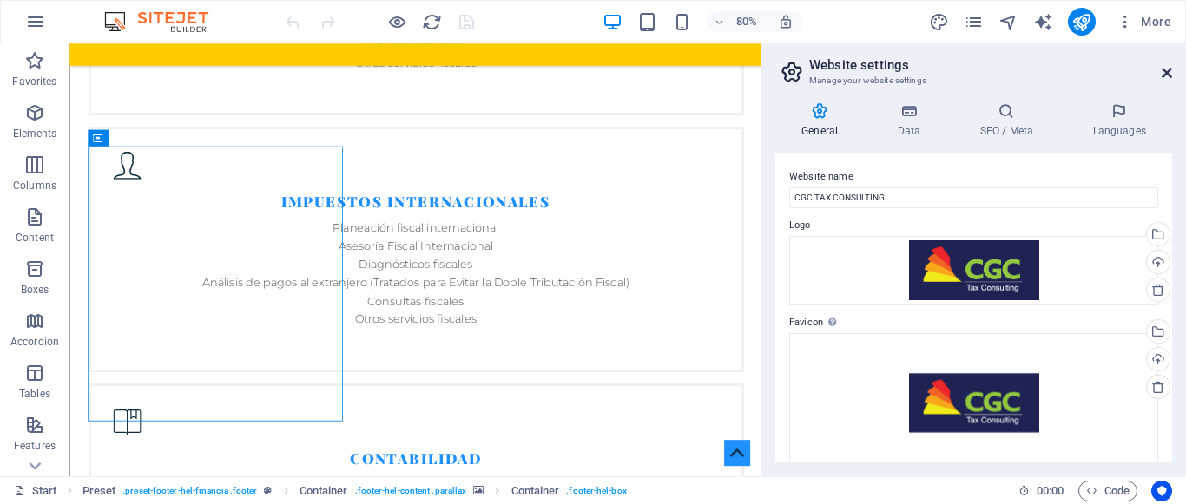
click at [1169, 73] on icon at bounding box center [1167, 73] width 10 height 14
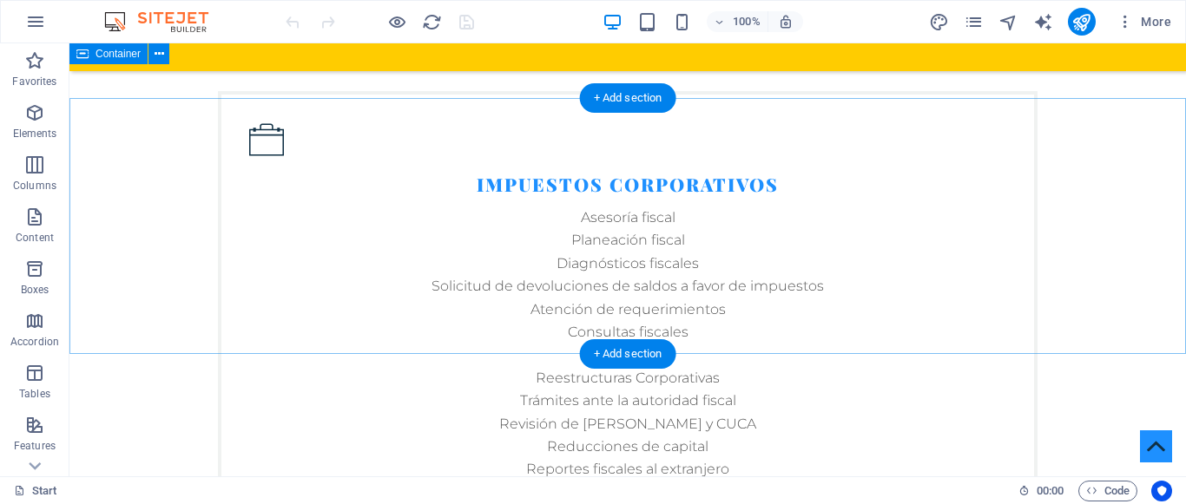
scroll to position [2655, 0]
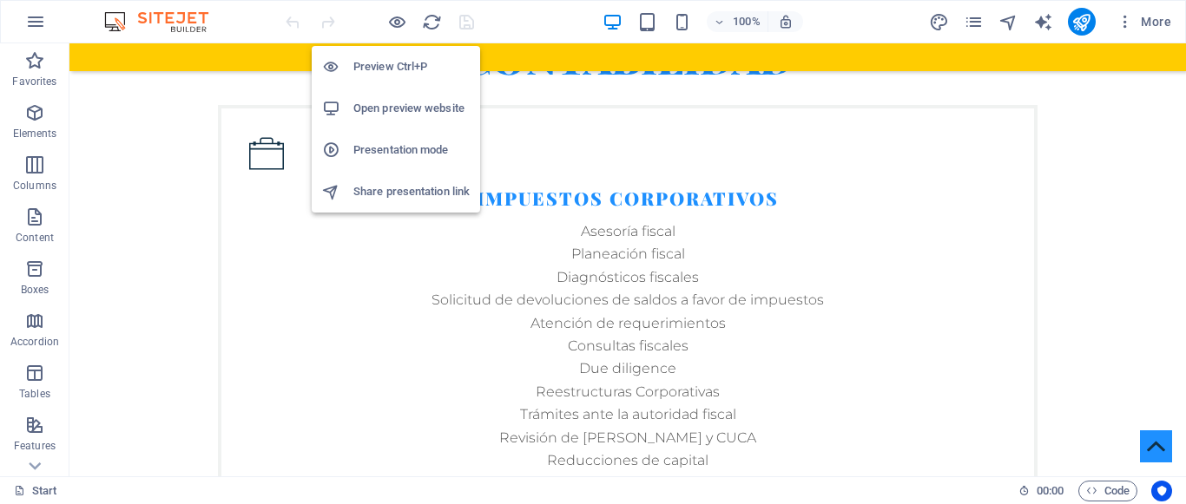
click at [393, 110] on h6 "Open preview website" at bounding box center [411, 108] width 116 height 21
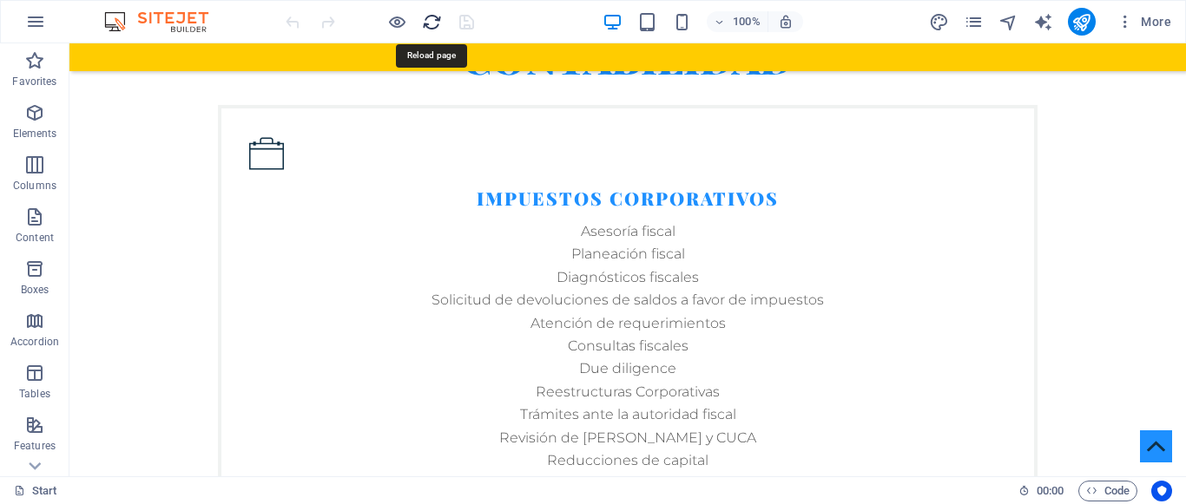
click at [438, 18] on icon "reload" at bounding box center [432, 22] width 20 height 20
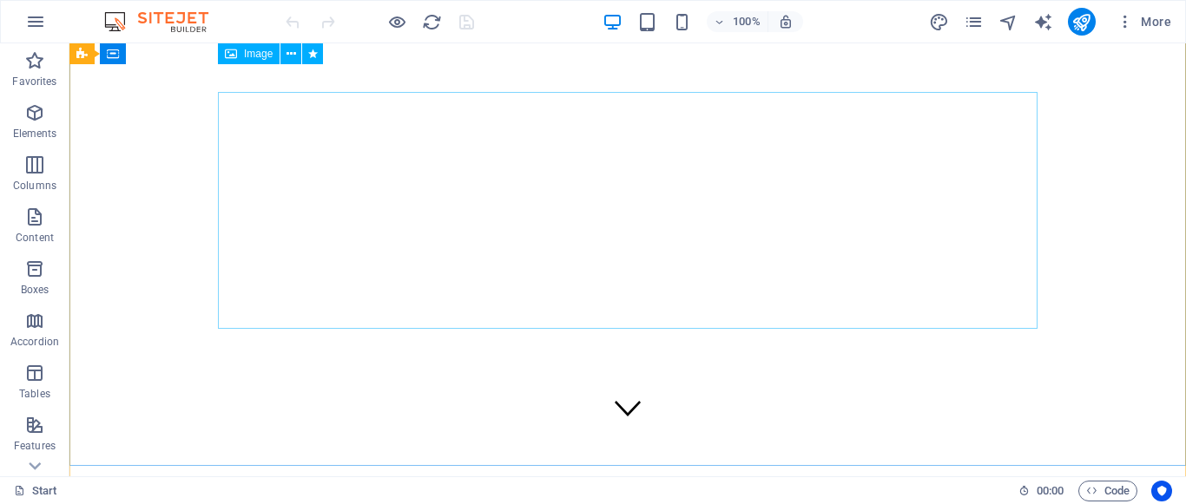
scroll to position [0, 0]
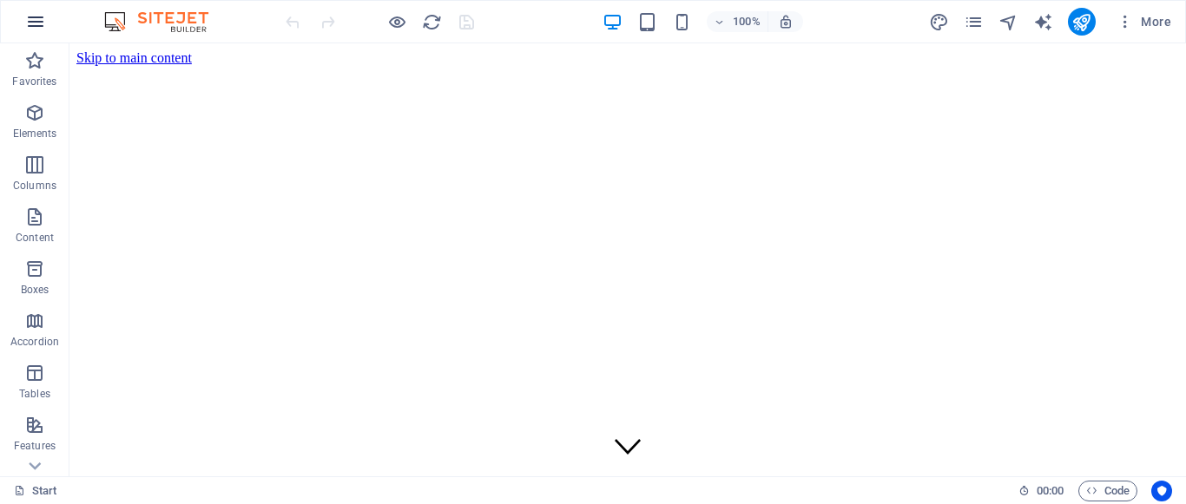
click at [35, 23] on icon "button" at bounding box center [35, 21] width 21 height 21
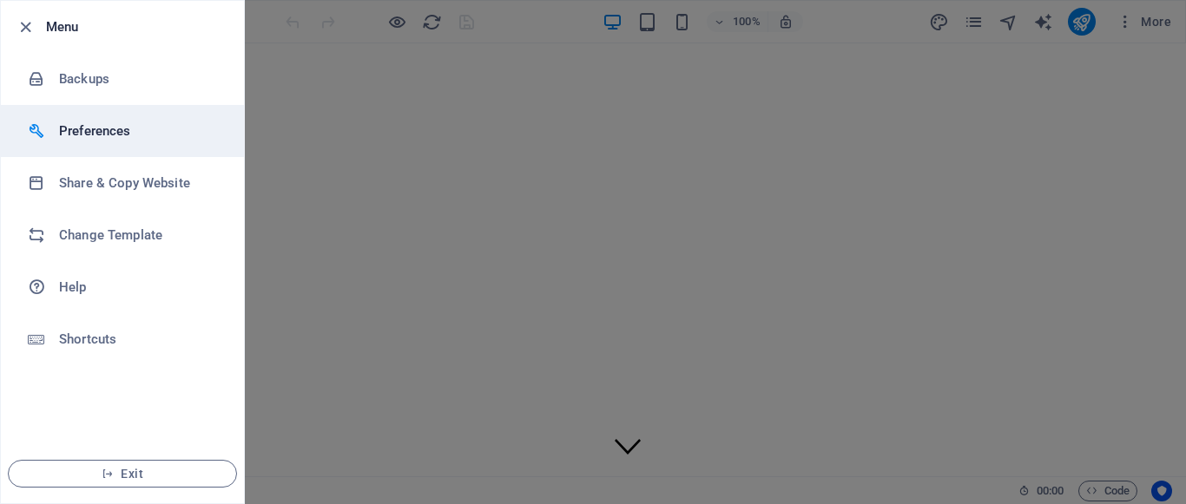
click at [73, 118] on li "Preferences" at bounding box center [122, 131] width 243 height 52
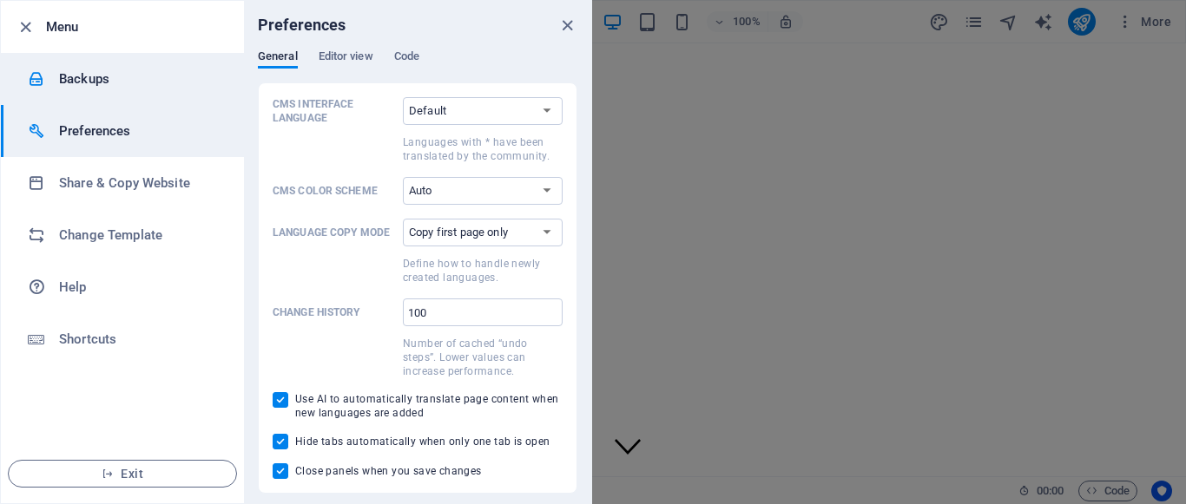
click at [93, 72] on h6 "Backups" at bounding box center [139, 79] width 161 height 21
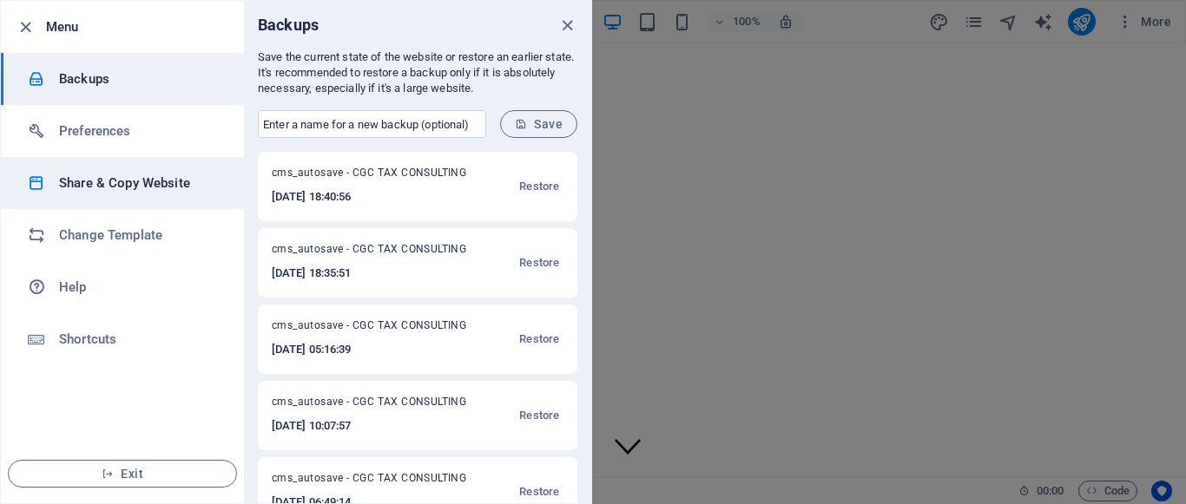
click at [89, 192] on h6 "Share & Copy Website" at bounding box center [139, 183] width 161 height 21
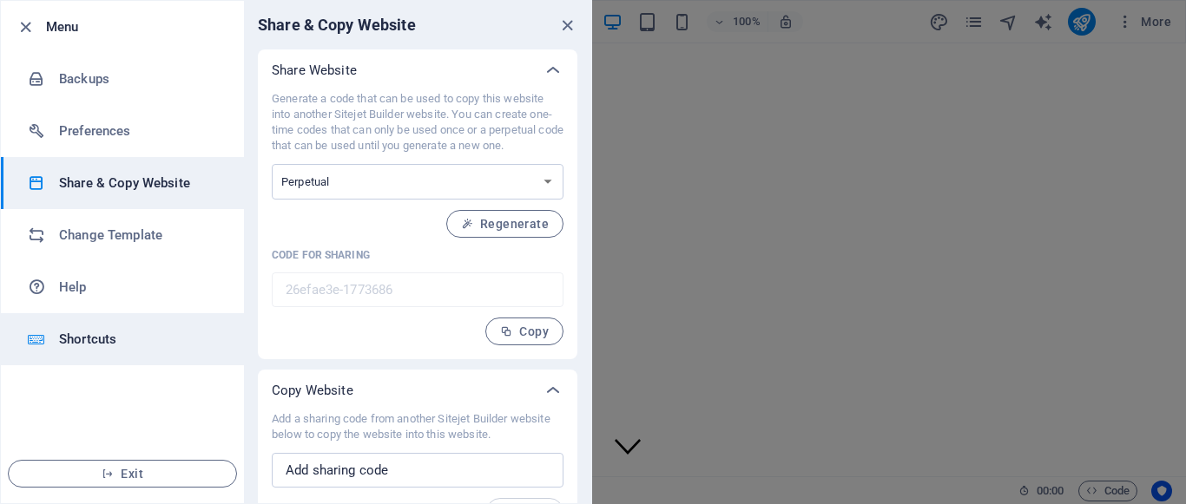
click at [85, 339] on h6 "Shortcuts" at bounding box center [139, 339] width 161 height 21
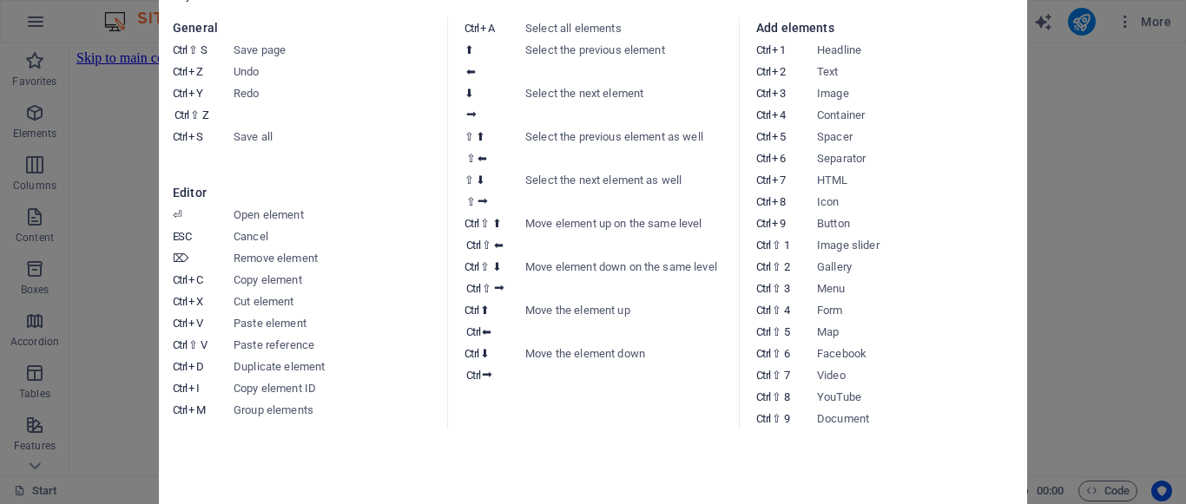
click at [1092, 169] on aside "Keyboard cheatsheet General Ctrl ⇧ S Save page Ctrl Z Undo Ctrl Y Ctrl ⇧ Z Redo…" at bounding box center [593, 252] width 1186 height 504
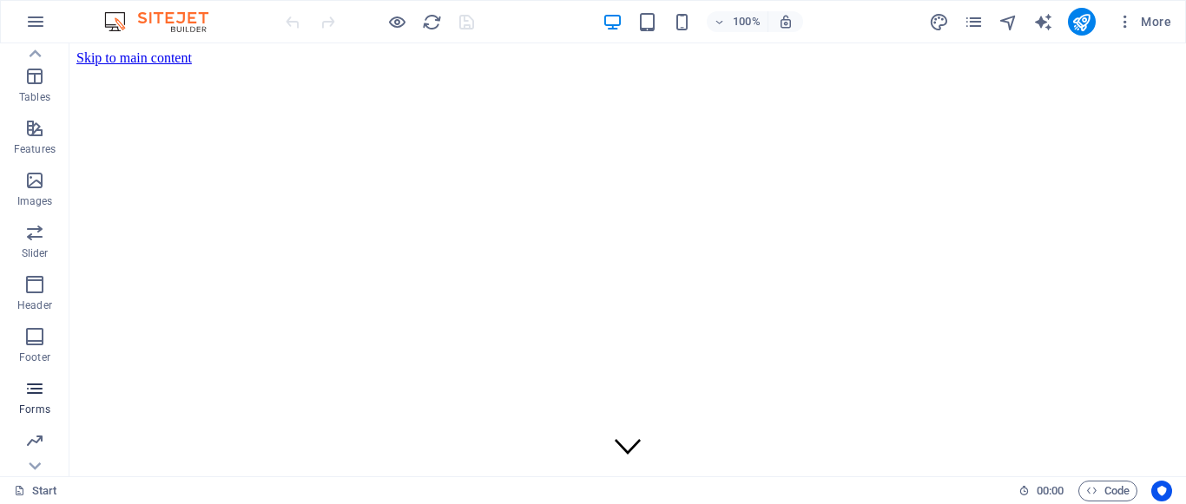
scroll to position [348, 0]
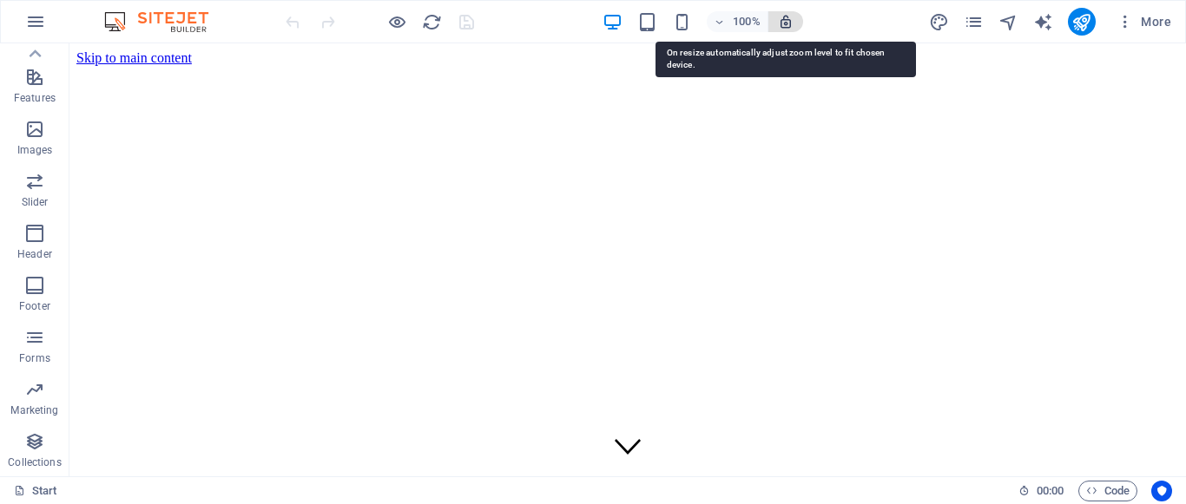
click at [788, 18] on icon "button" at bounding box center [786, 22] width 16 height 16
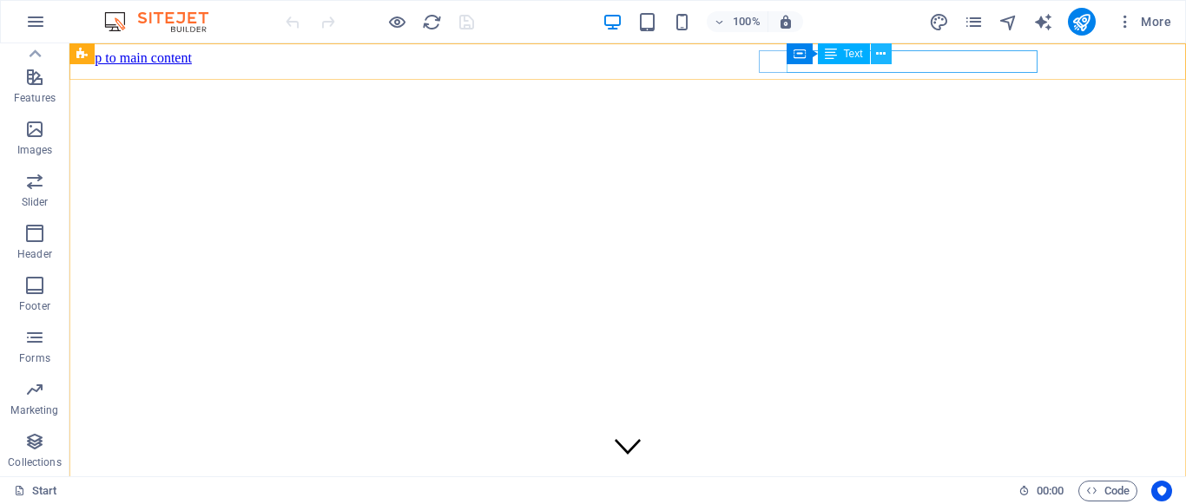
click at [878, 56] on icon at bounding box center [881, 54] width 10 height 18
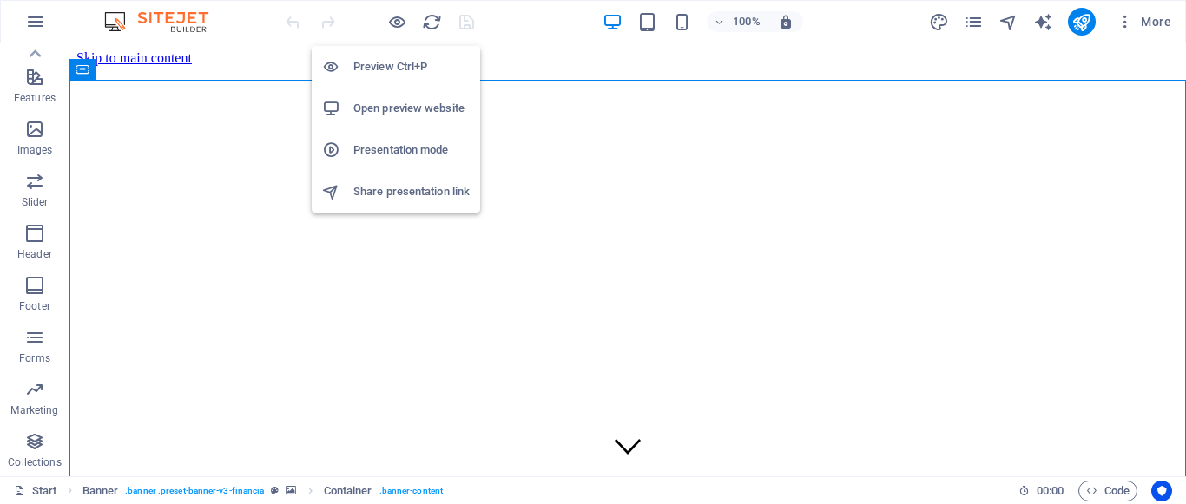
click at [383, 193] on h6 "Share presentation link" at bounding box center [411, 191] width 116 height 21
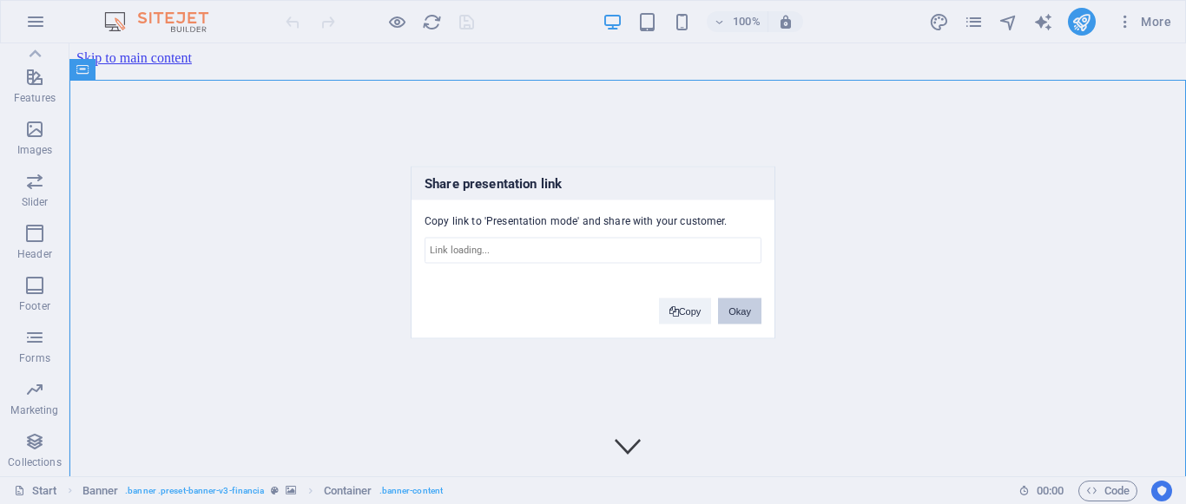
type input "[URL][DOMAIN_NAME]"
click at [744, 313] on button "Okay" at bounding box center [739, 311] width 43 height 26
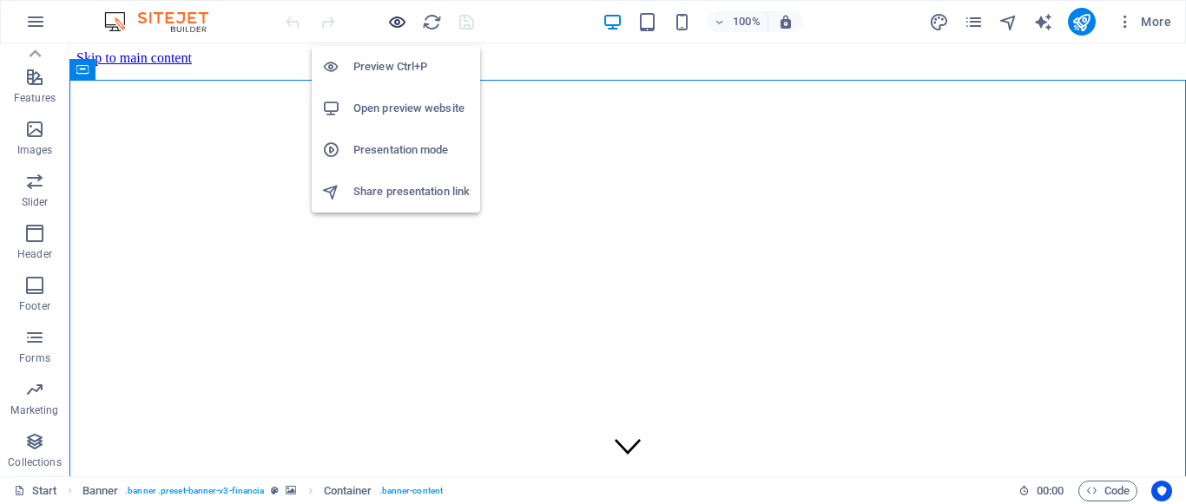
click at [399, 27] on icon "button" at bounding box center [397, 22] width 20 height 20
